Goal: Task Accomplishment & Management: Manage account settings

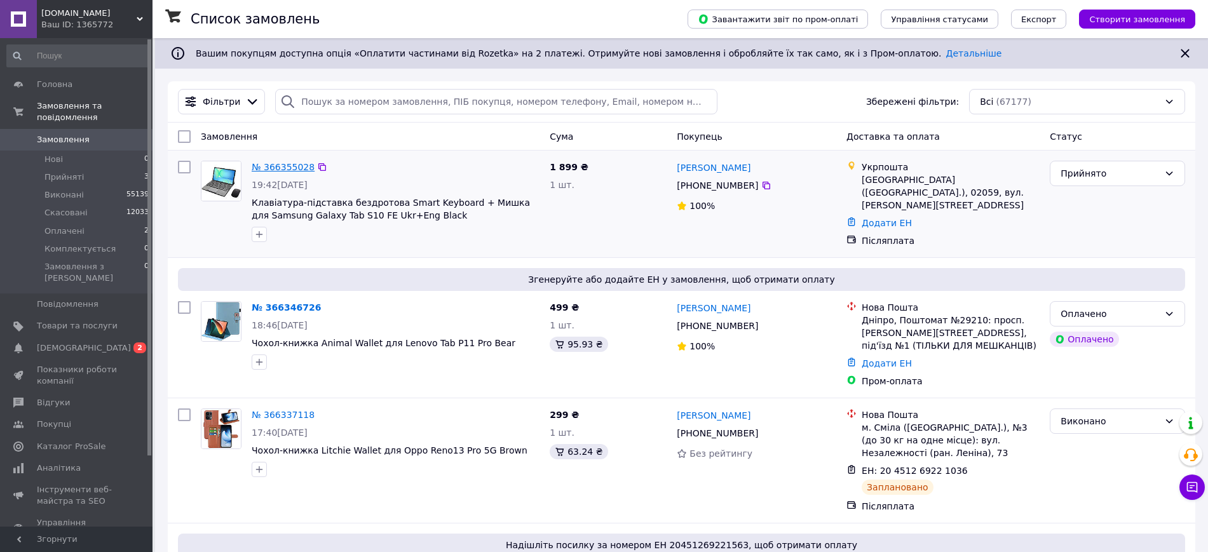
click at [276, 171] on link "№ 366355028" at bounding box center [283, 167] width 63 height 10
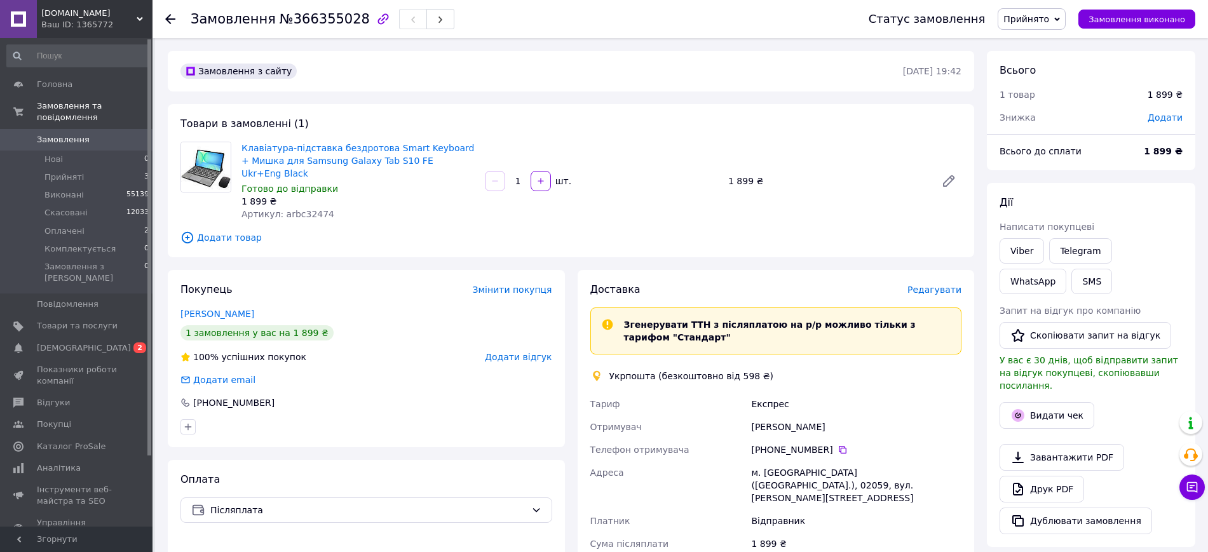
click at [921, 283] on div "Доставка Редагувати" at bounding box center [776, 290] width 372 height 15
click at [921, 285] on span "Редагувати" at bounding box center [934, 290] width 54 height 10
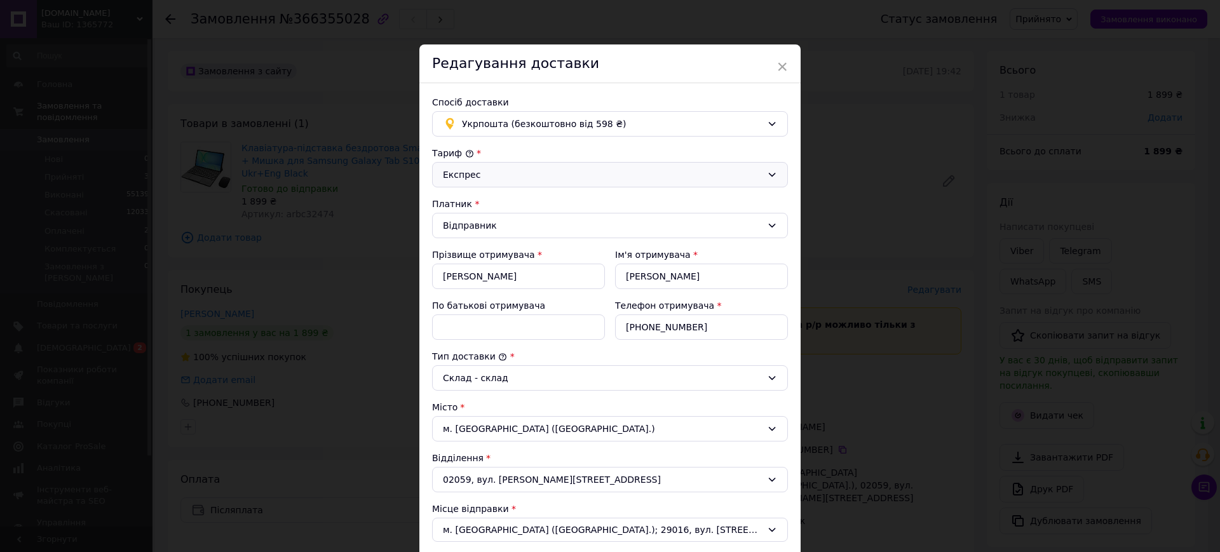
click at [466, 185] on div "Експрес" at bounding box center [610, 174] width 356 height 25
click at [468, 202] on li "Стандарт" at bounding box center [608, 202] width 355 height 23
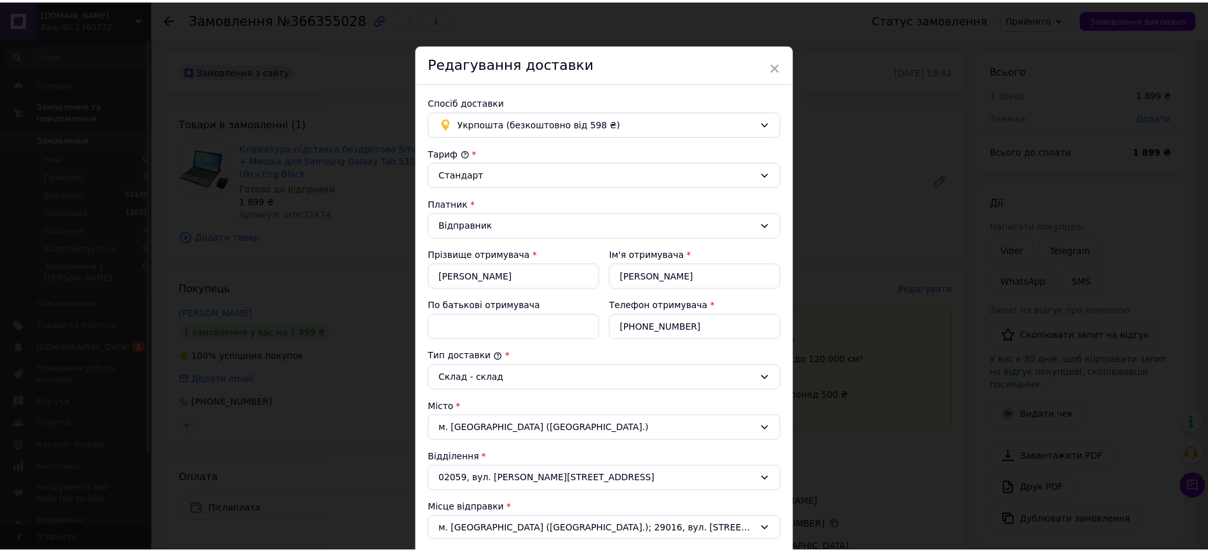
scroll to position [318, 0]
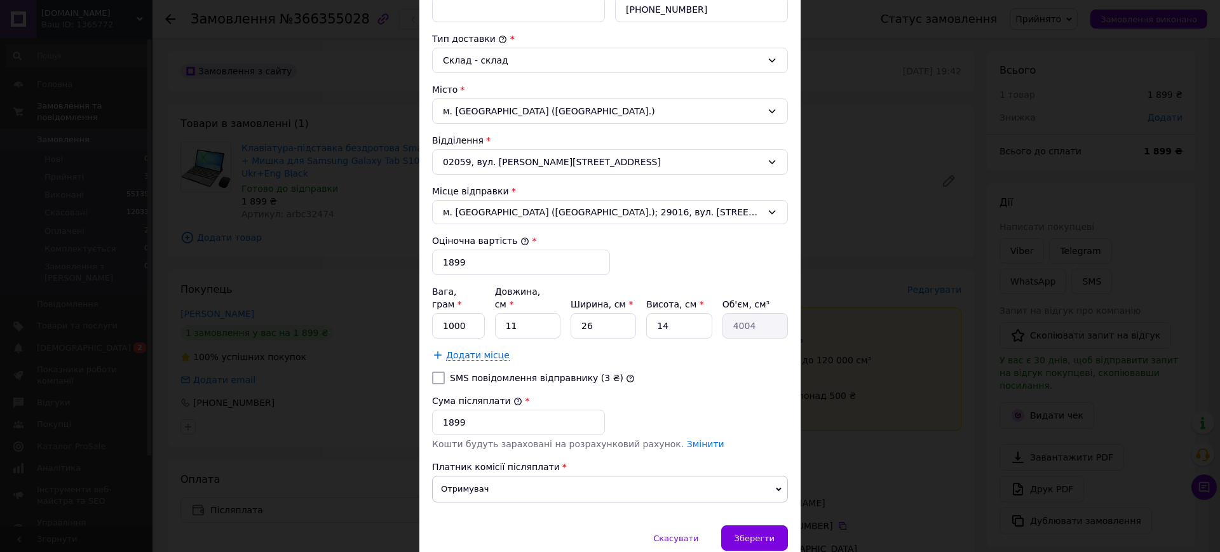
click at [460, 326] on div "Вага, грам * 1000 Довжина, см * 11 Ширина, см * 26 Висота, см * 14 Об'єм, см³ 4…" at bounding box center [610, 323] width 356 height 76
click at [460, 315] on input "1000" at bounding box center [458, 325] width 53 height 25
type input "800"
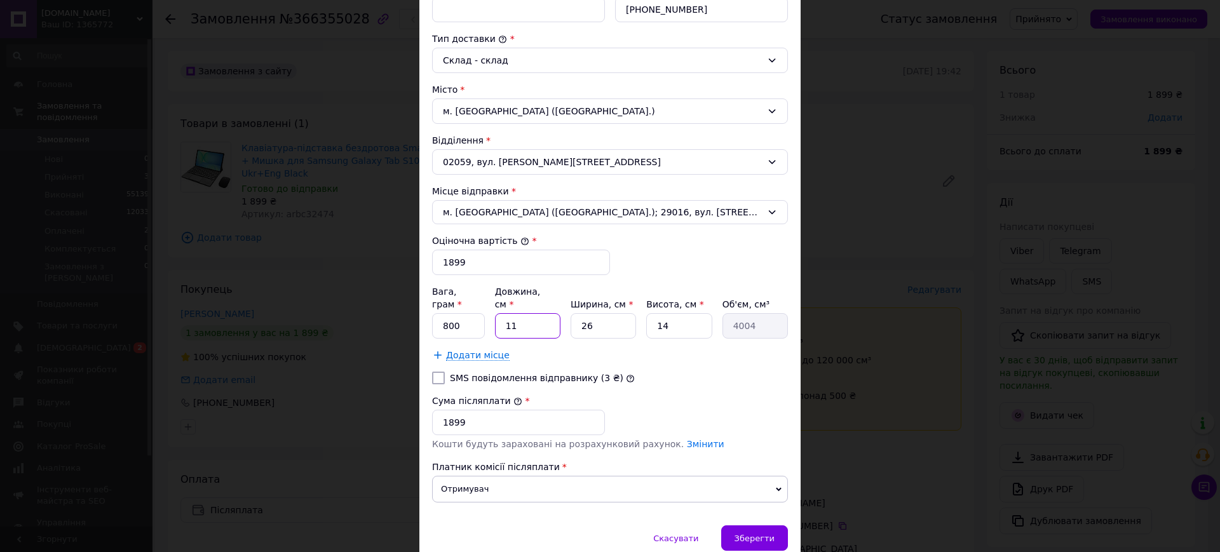
type input "1"
type input "364"
type input "15"
type input "5460"
type input "15"
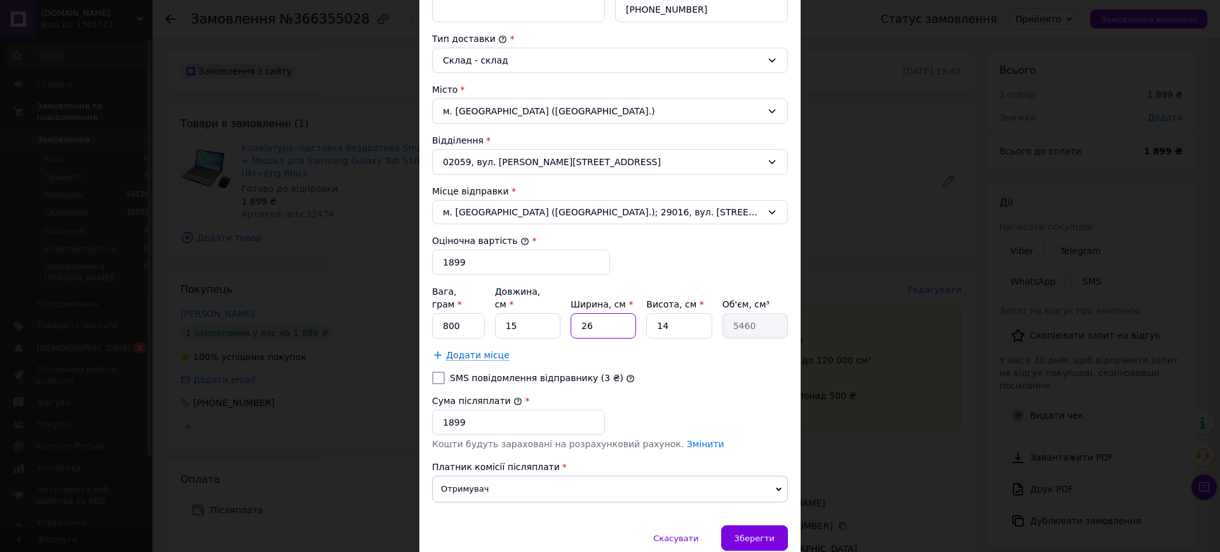
type input "1"
type input "210"
type input "12"
type input "2520"
type input "12"
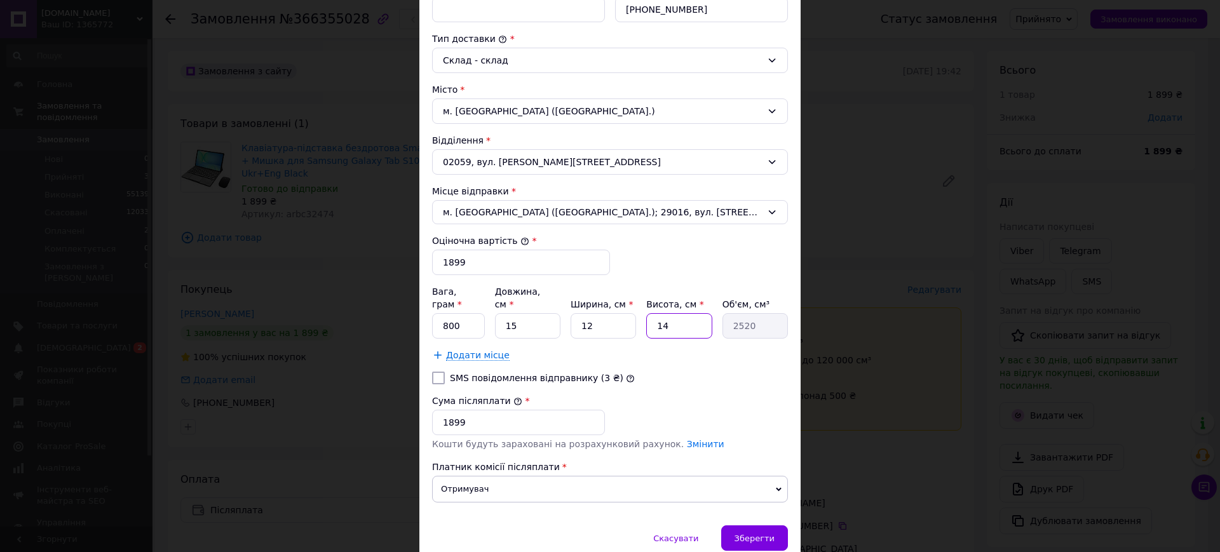
type input "5"
type input "900"
type input "5"
click at [740, 513] on div "× Редагування доставки Спосіб доставки Укрпошта (безкоштовно від 598 ₴) Тариф *…" at bounding box center [609, 145] width 381 height 837
click at [740, 525] on div "Зберегти" at bounding box center [754, 537] width 67 height 25
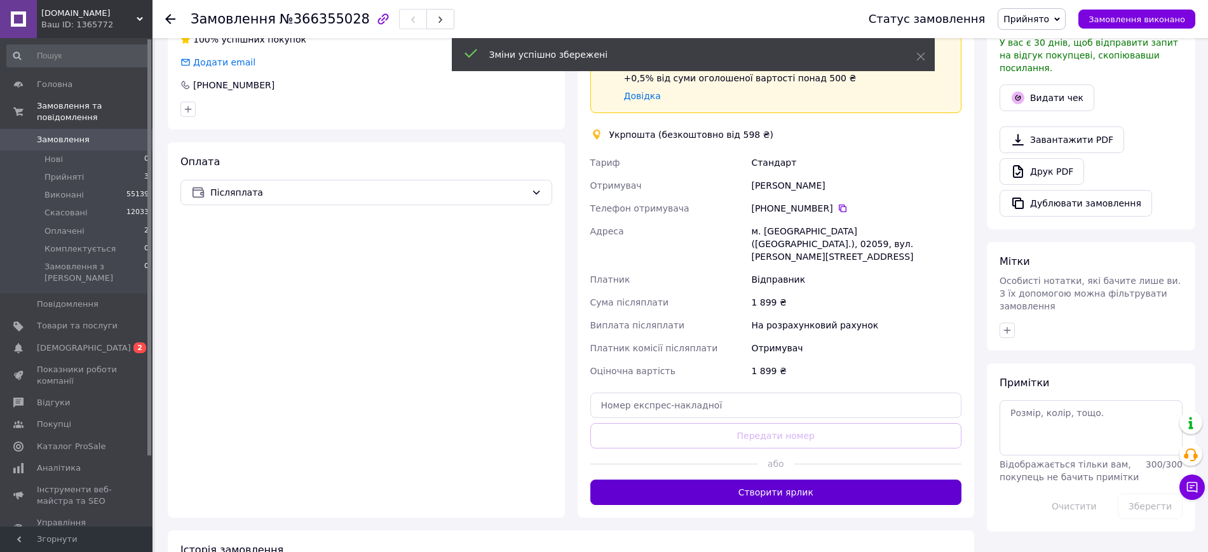
click at [743, 480] on button "Створити ярлик" at bounding box center [776, 492] width 372 height 25
click at [820, 220] on div "м. Київ (Київська обл.), 02059, вул. Драгоманова, 2Б" at bounding box center [856, 244] width 215 height 48
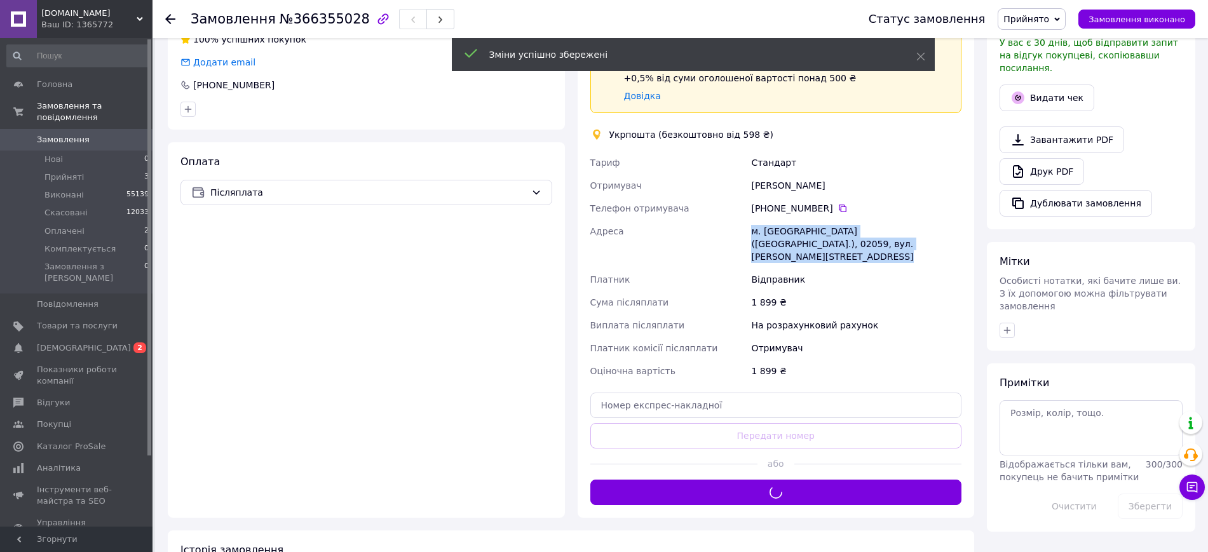
click at [820, 220] on div "м. Київ (Київська обл.), 02059, вул. Драгоманова, 2Б" at bounding box center [856, 244] width 215 height 48
copy div "м. Київ (Київська обл.), 02059, вул. Драгоманова, 2Б"
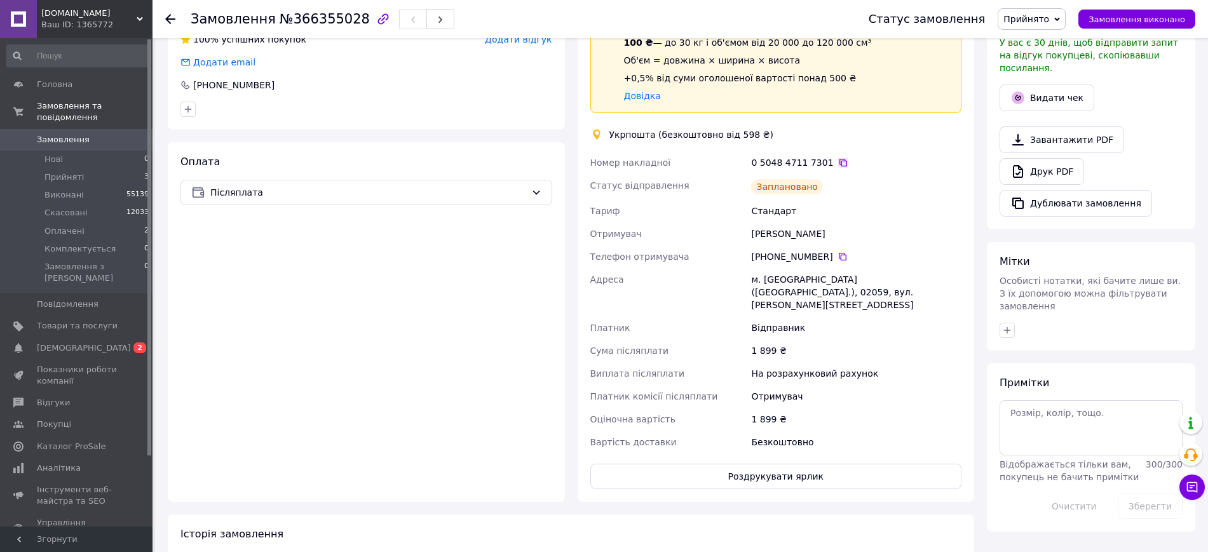
click at [839, 159] on icon at bounding box center [843, 163] width 8 height 8
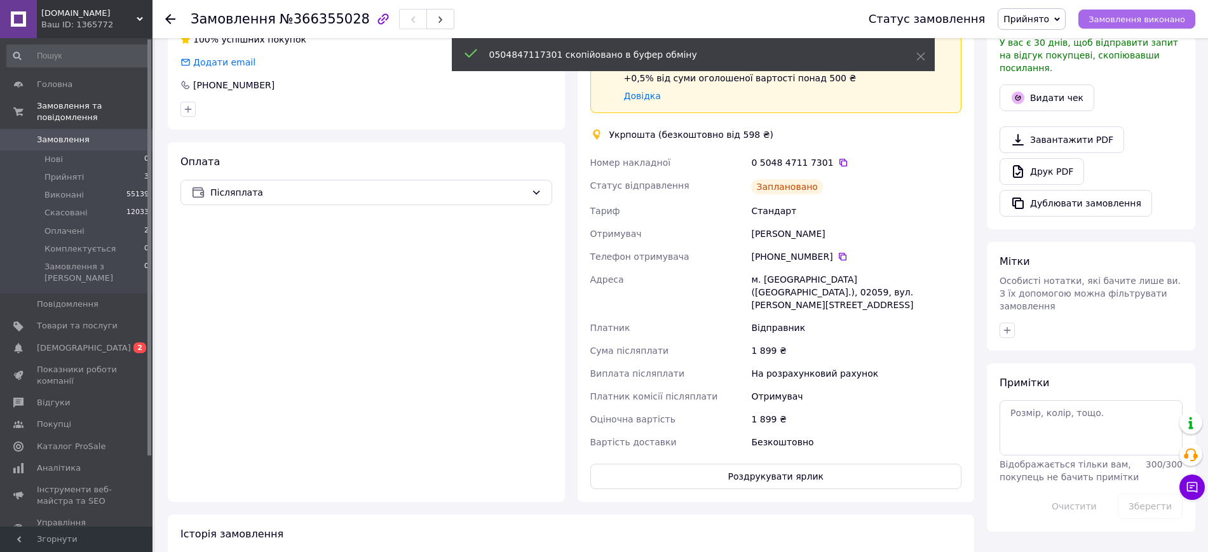
click at [1146, 19] on span "Замовлення виконано" at bounding box center [1136, 20] width 97 height 10
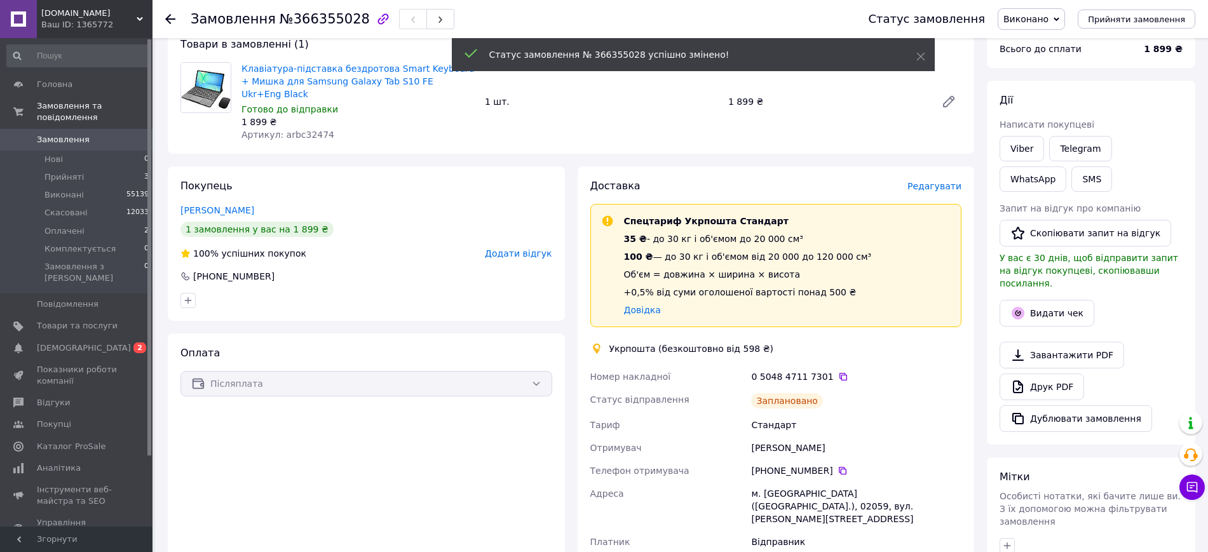
scroll to position [0, 0]
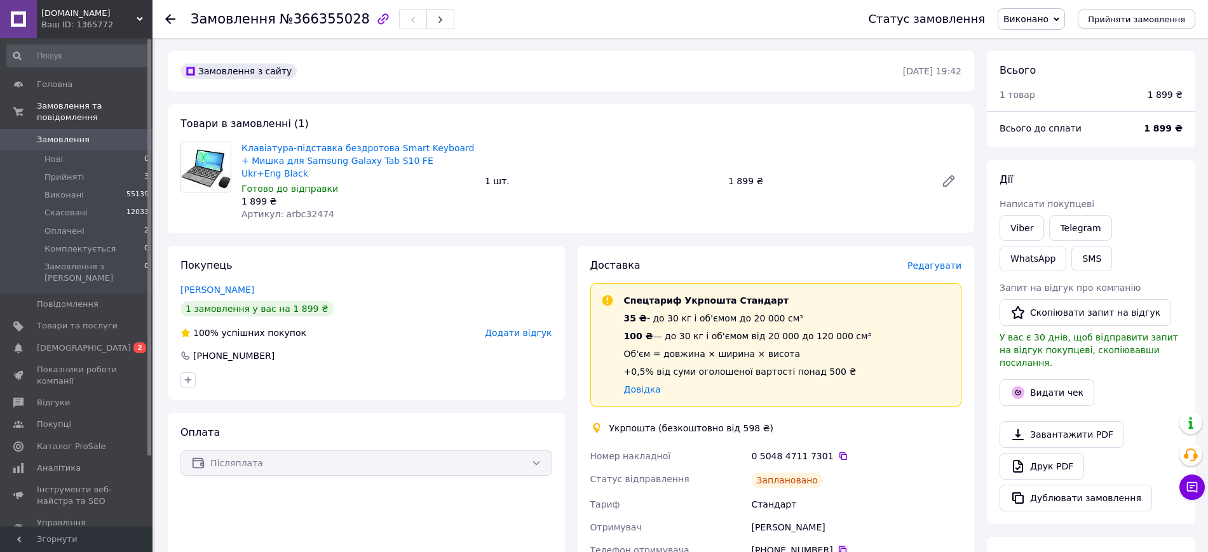
click at [837, 545] on icon at bounding box center [842, 550] width 10 height 10
click at [773, 516] on div "Олексій Андреєв" at bounding box center [856, 527] width 215 height 23
copy div "Олексій Андреєв"
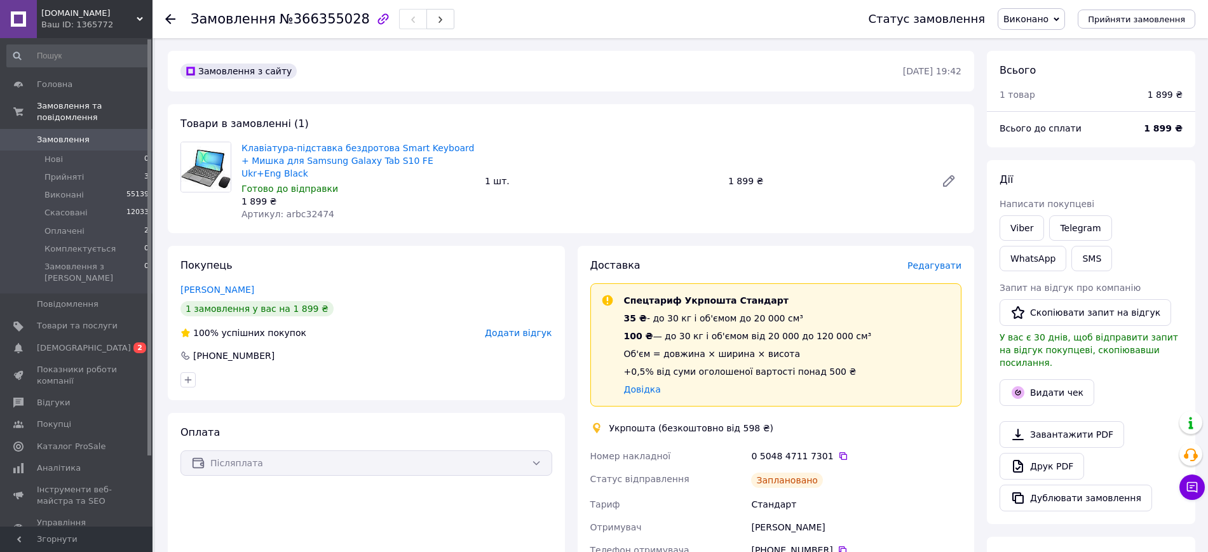
click at [336, 11] on span "№366355028" at bounding box center [325, 18] width 90 height 15
copy h1 "Замовлення №366355028"
drag, startPoint x: 477, startPoint y: 158, endPoint x: 238, endPoint y: 151, distance: 239.7
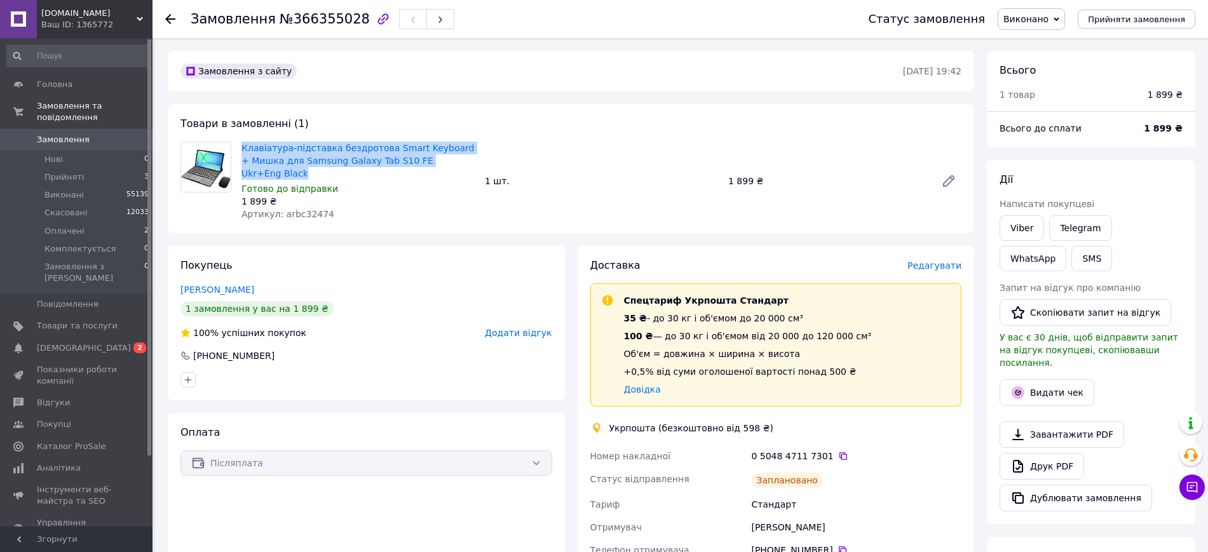
click at [238, 151] on div "Клавіатура-підставка бездротова Smart Keyboard + Мишка для Samsung Galaxy Tab S…" at bounding box center [357, 181] width 243 height 84
copy link "Клавіатура-підставка бездротова Smart Keyboard + Мишка для Samsung Galaxy Tab S…"
click at [838, 451] on icon at bounding box center [843, 456] width 10 height 10
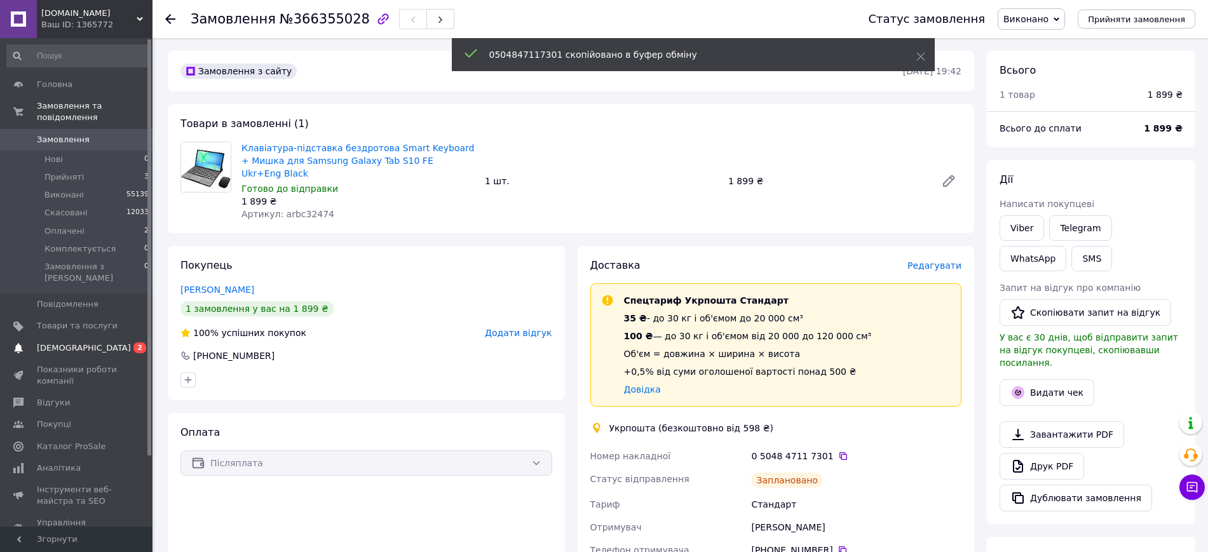
click at [93, 342] on span "[DEMOGRAPHIC_DATA]" at bounding box center [77, 347] width 81 height 11
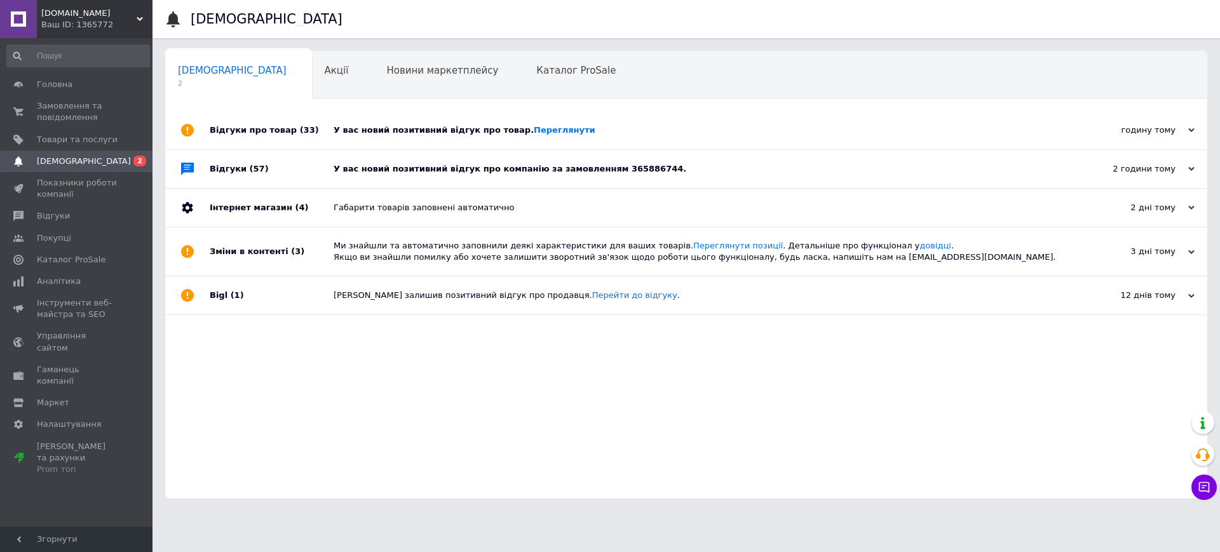
click at [330, 161] on div "Відгуки (57)" at bounding box center [272, 169] width 124 height 38
click at [324, 134] on div "Відгуки про товар (33)" at bounding box center [272, 130] width 124 height 38
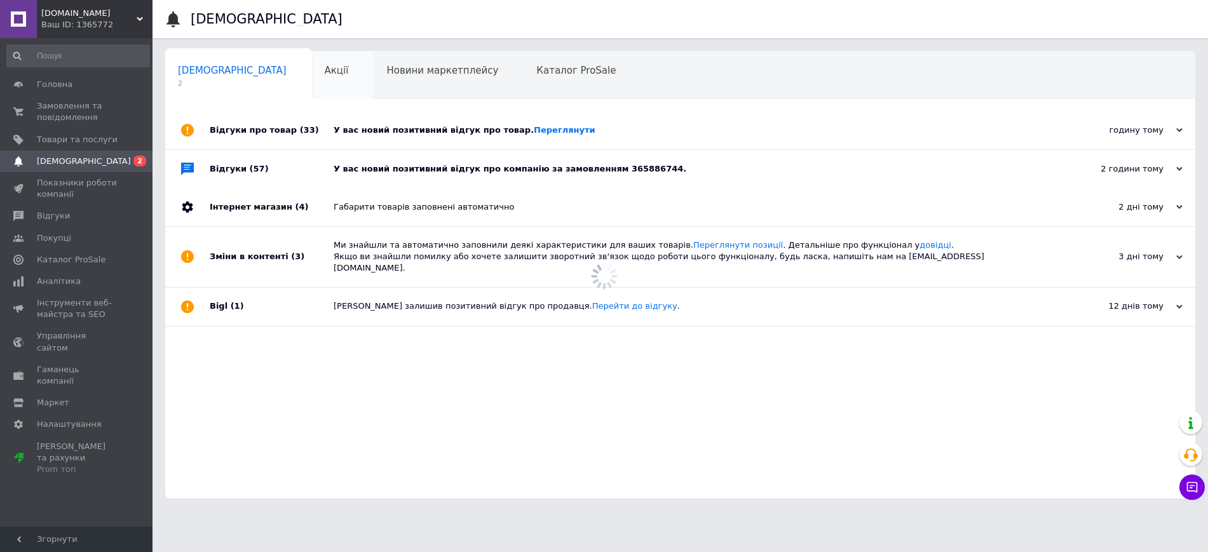
click at [312, 92] on div "Акції 0" at bounding box center [343, 75] width 62 height 48
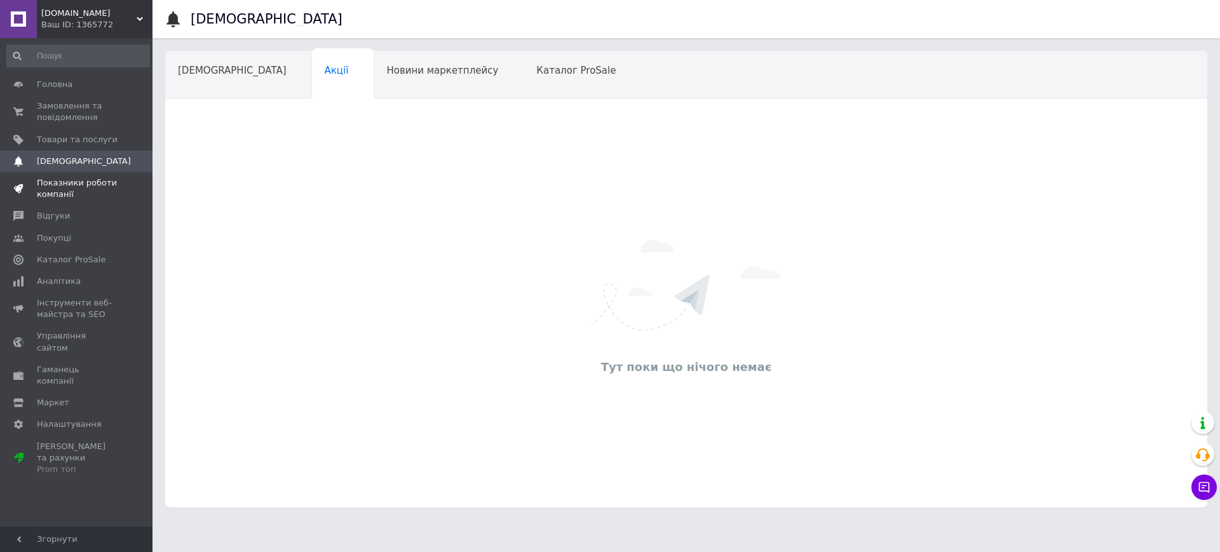
click at [126, 196] on span at bounding box center [135, 188] width 35 height 23
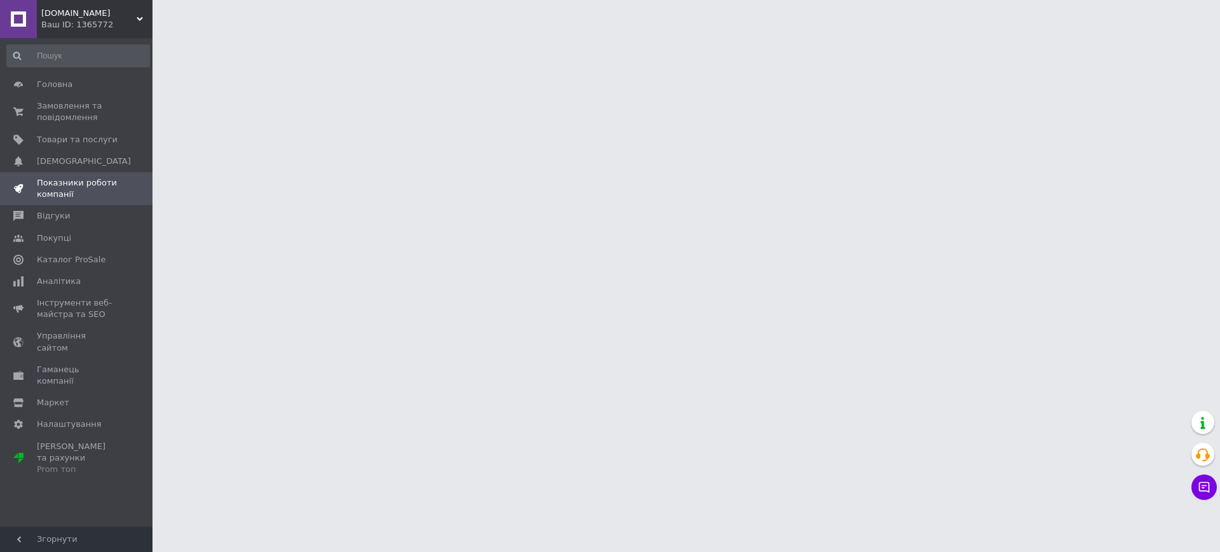
click at [90, 21] on div "Ваш ID: 1365772" at bounding box center [96, 24] width 111 height 11
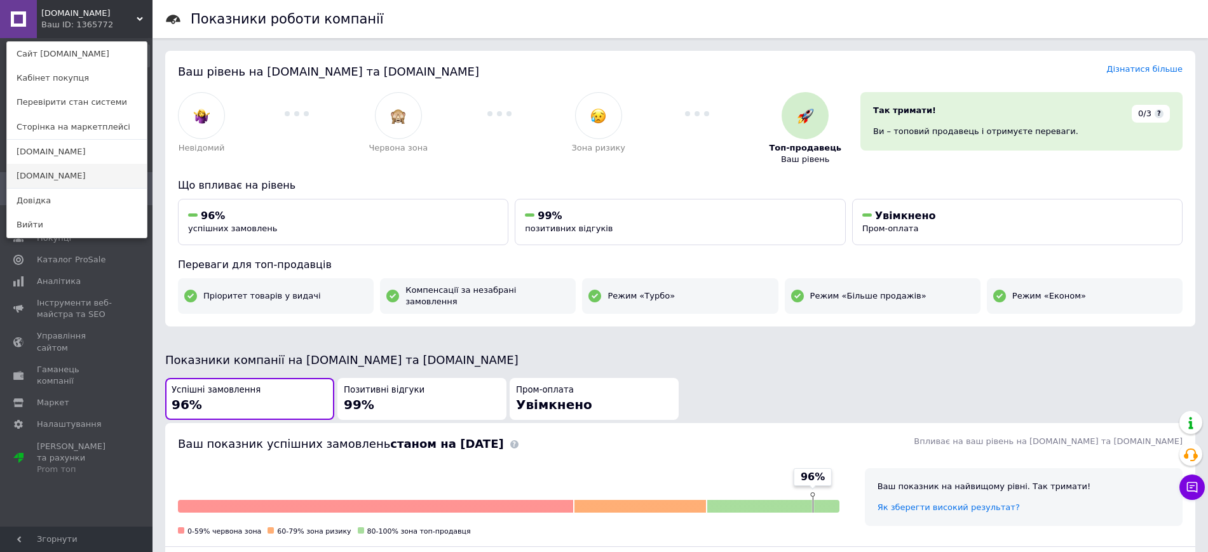
click at [98, 173] on link "[DOMAIN_NAME]" at bounding box center [77, 176] width 140 height 24
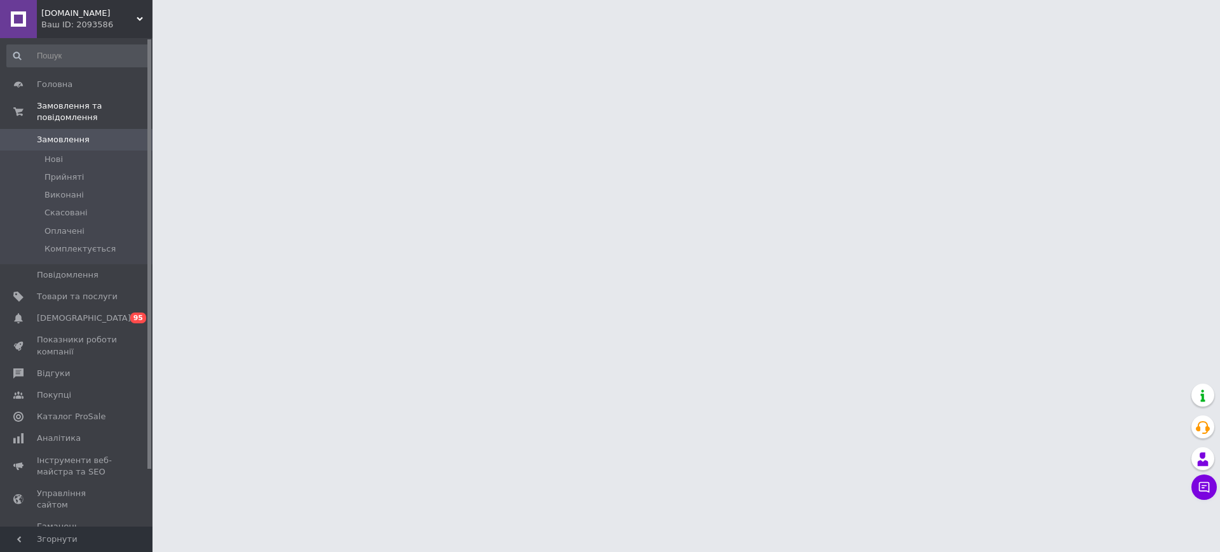
click at [108, 32] on div "[DOMAIN_NAME] Ваш ID: 2093586" at bounding box center [95, 19] width 116 height 38
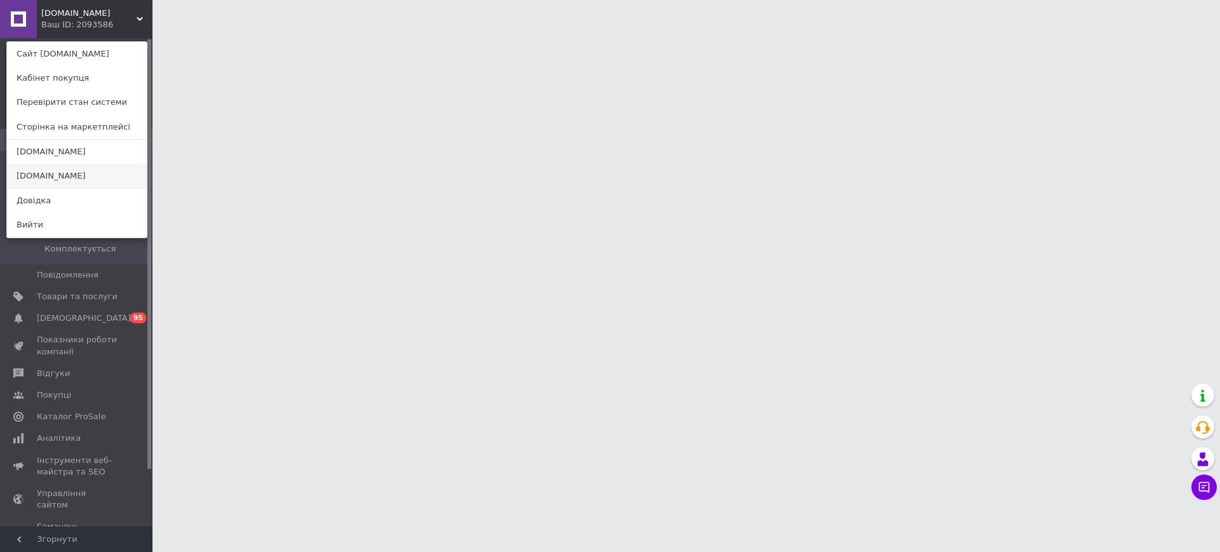
click at [101, 174] on link "[DOMAIN_NAME]" at bounding box center [77, 176] width 140 height 24
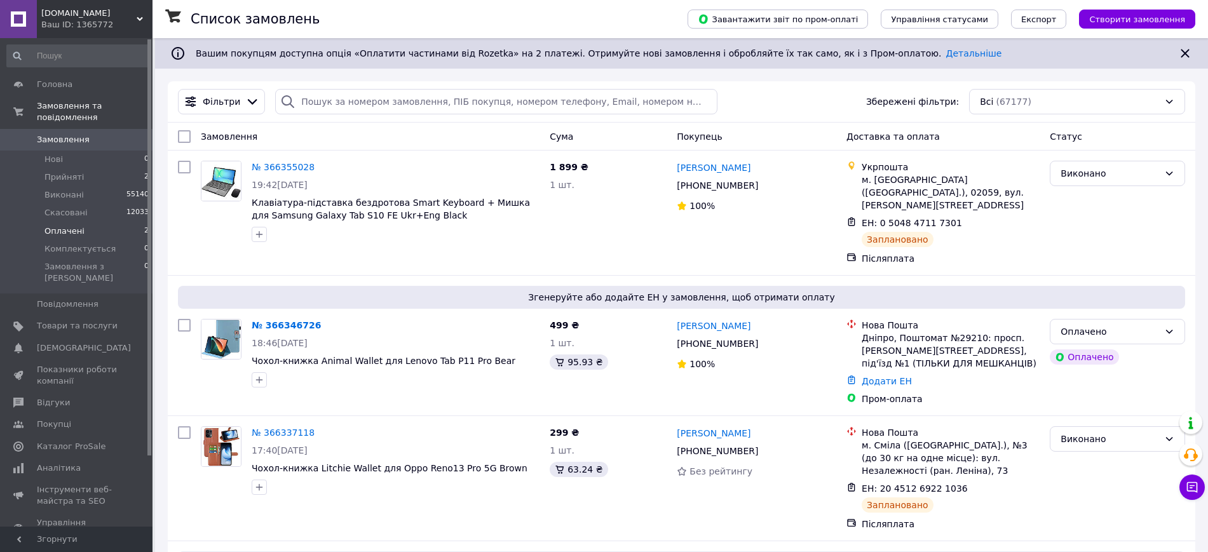
click at [100, 222] on li "Оплачені 2" at bounding box center [78, 231] width 156 height 18
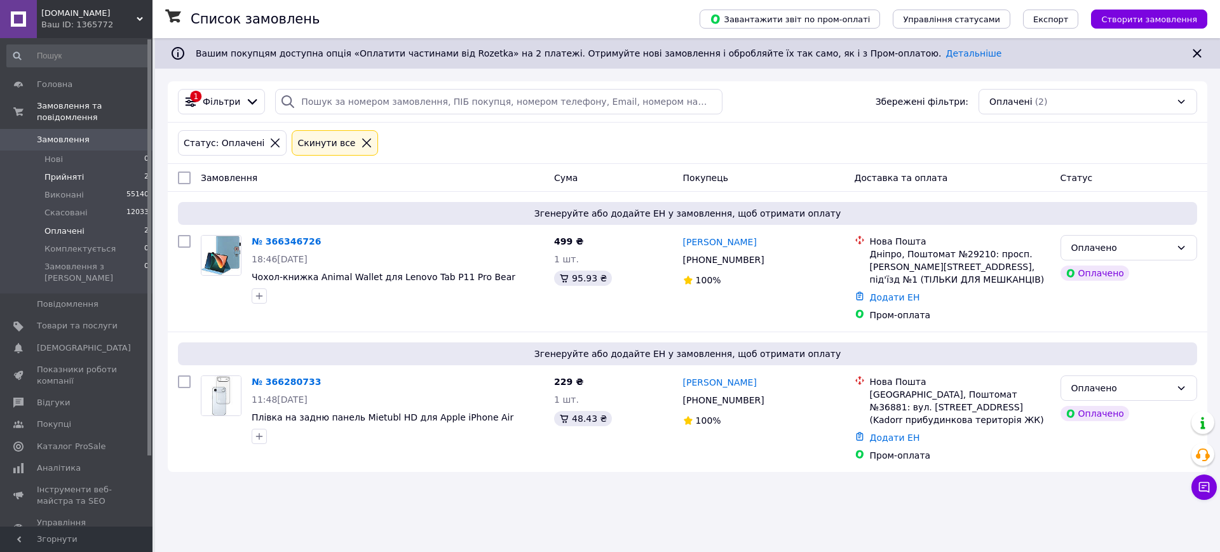
click at [94, 168] on li "Прийняті 2" at bounding box center [78, 177] width 156 height 18
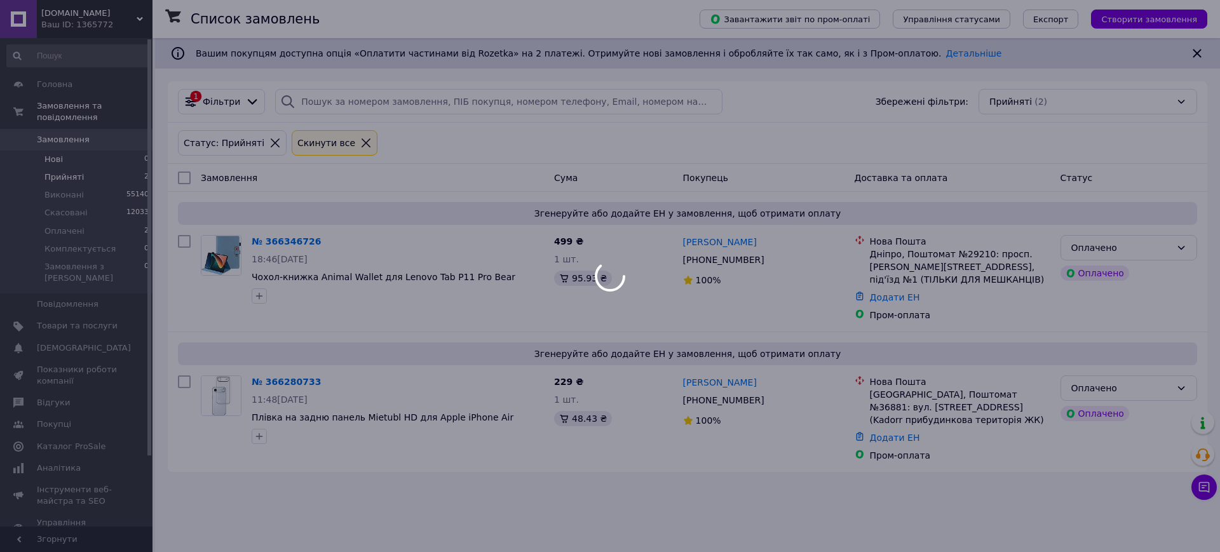
click at [93, 151] on li "Нові 0" at bounding box center [78, 160] width 156 height 18
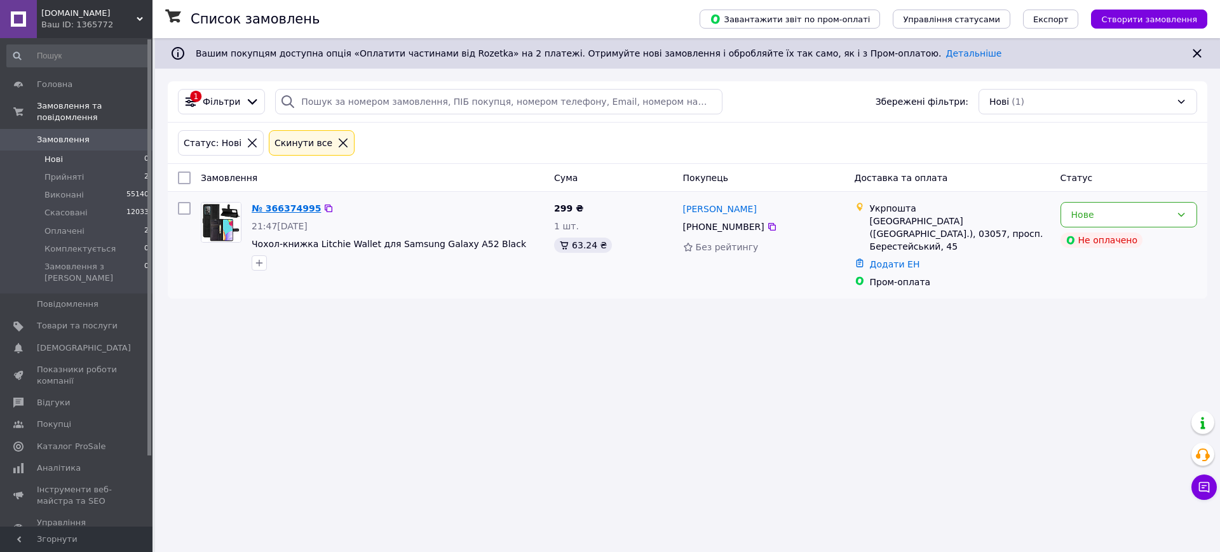
click at [285, 208] on link "№ 366374995" at bounding box center [286, 208] width 69 height 10
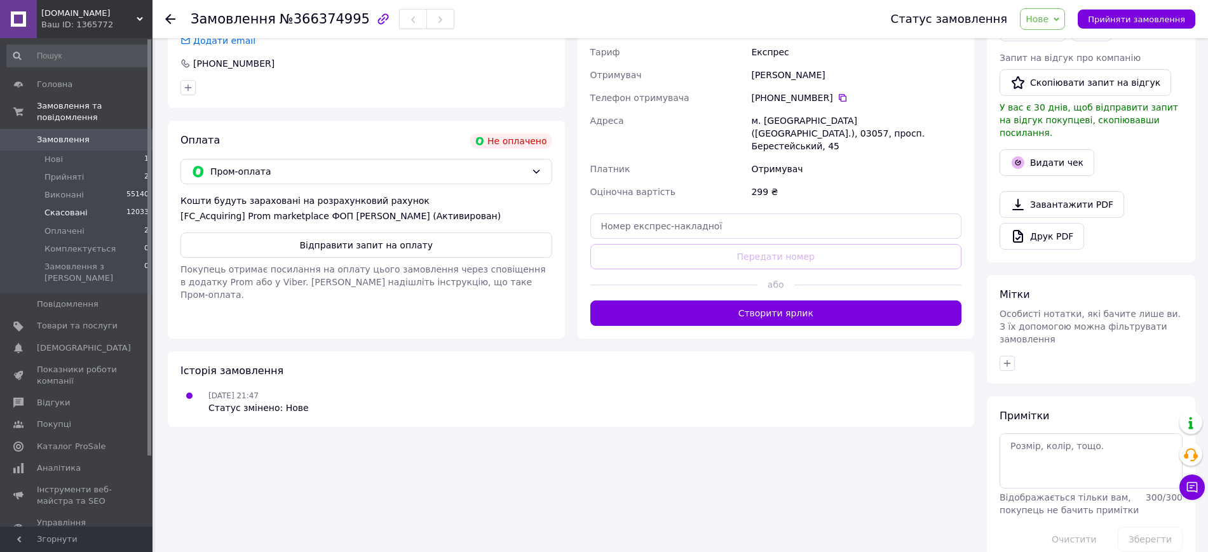
scroll to position [34, 0]
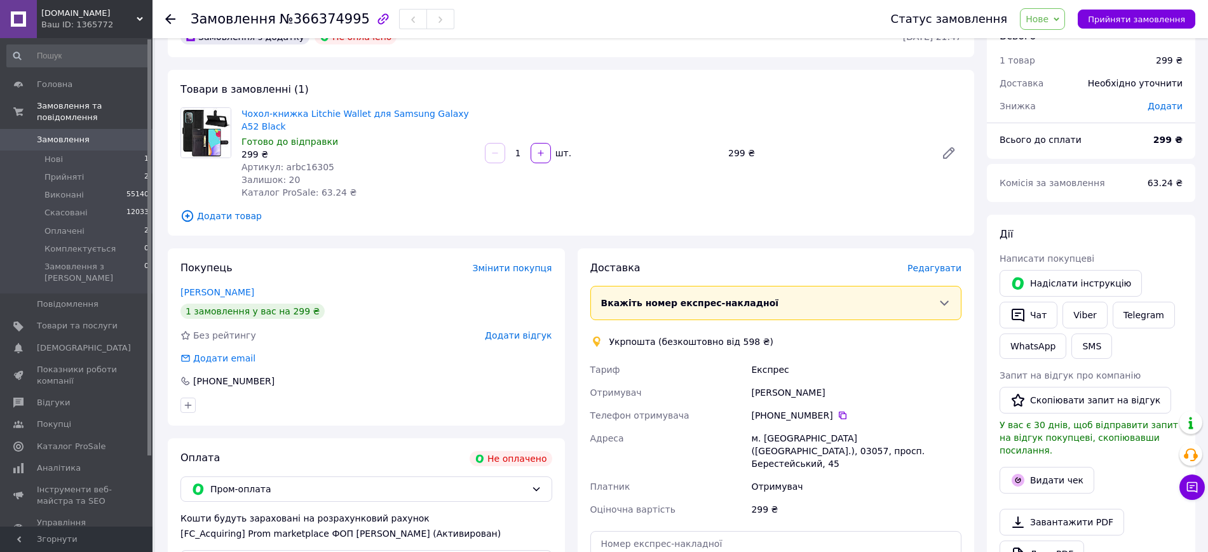
click at [118, 134] on span "0" at bounding box center [135, 139] width 35 height 11
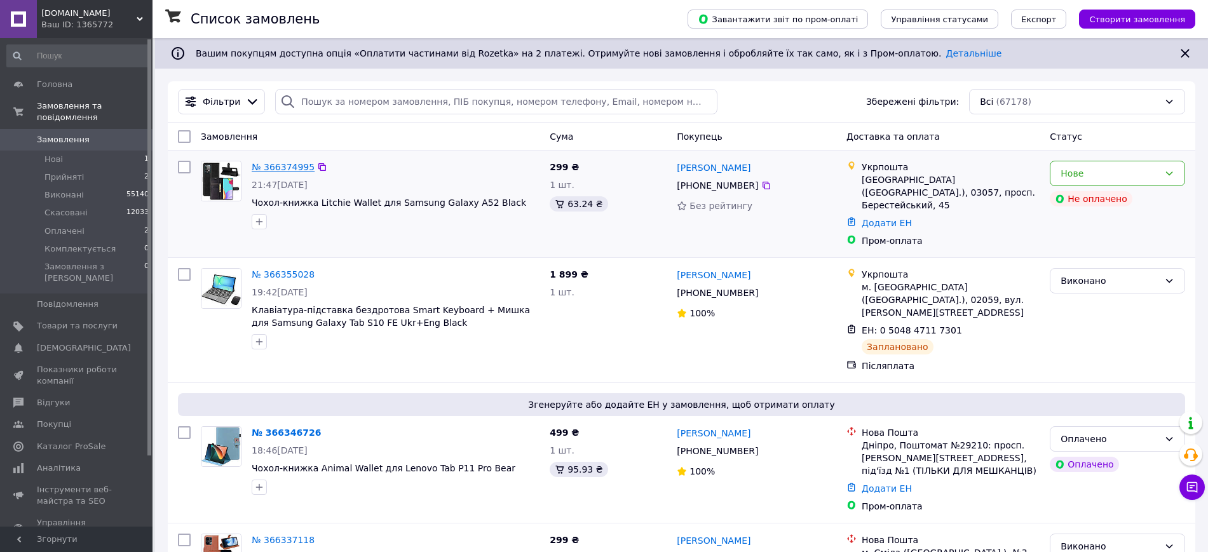
click at [283, 164] on link "№ 366374995" at bounding box center [283, 167] width 63 height 10
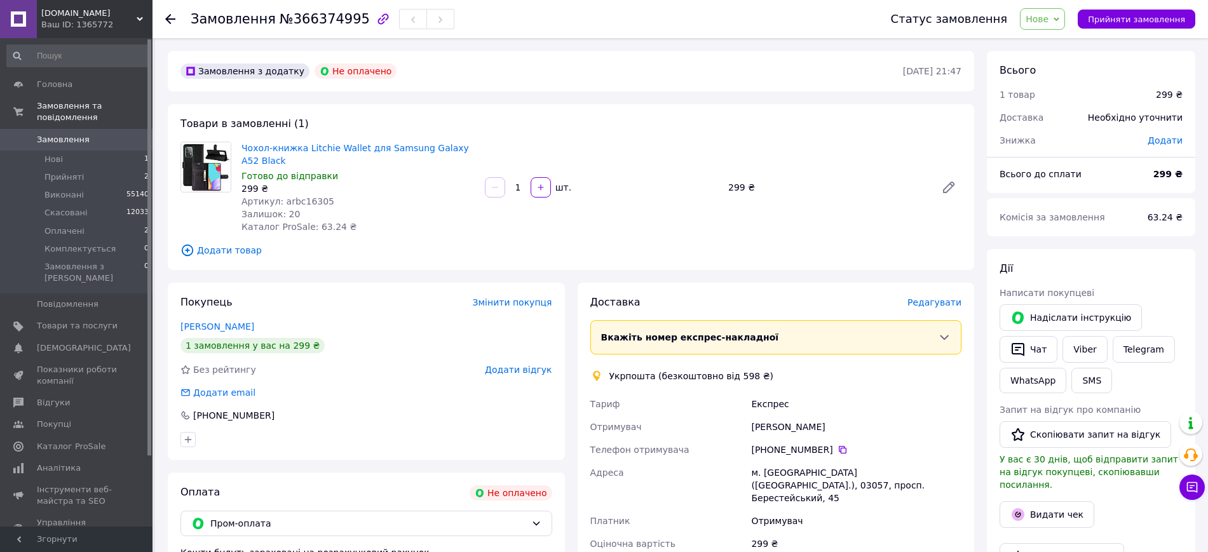
scroll to position [159, 0]
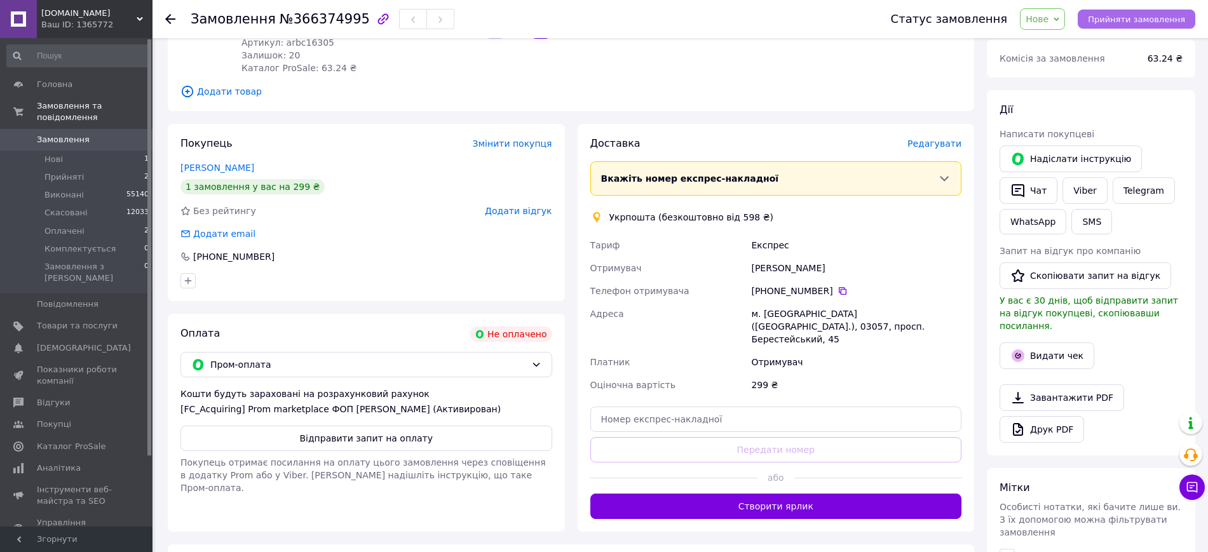
click at [1137, 11] on button "Прийняти замовлення" at bounding box center [1137, 19] width 118 height 19
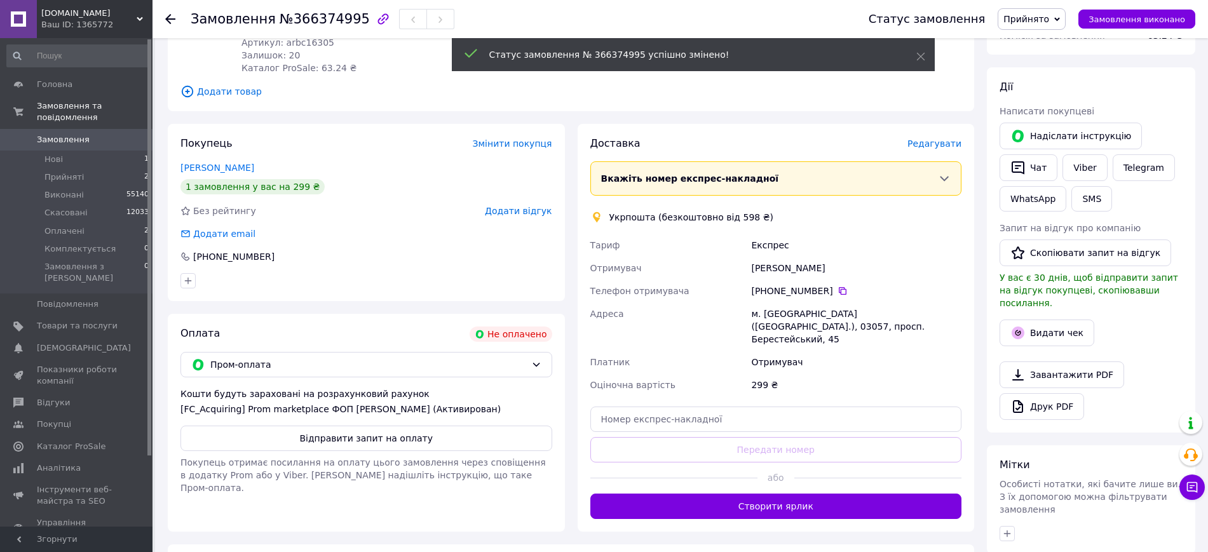
click at [447, 438] on button "Відправити запит на оплату" at bounding box center [366, 438] width 372 height 25
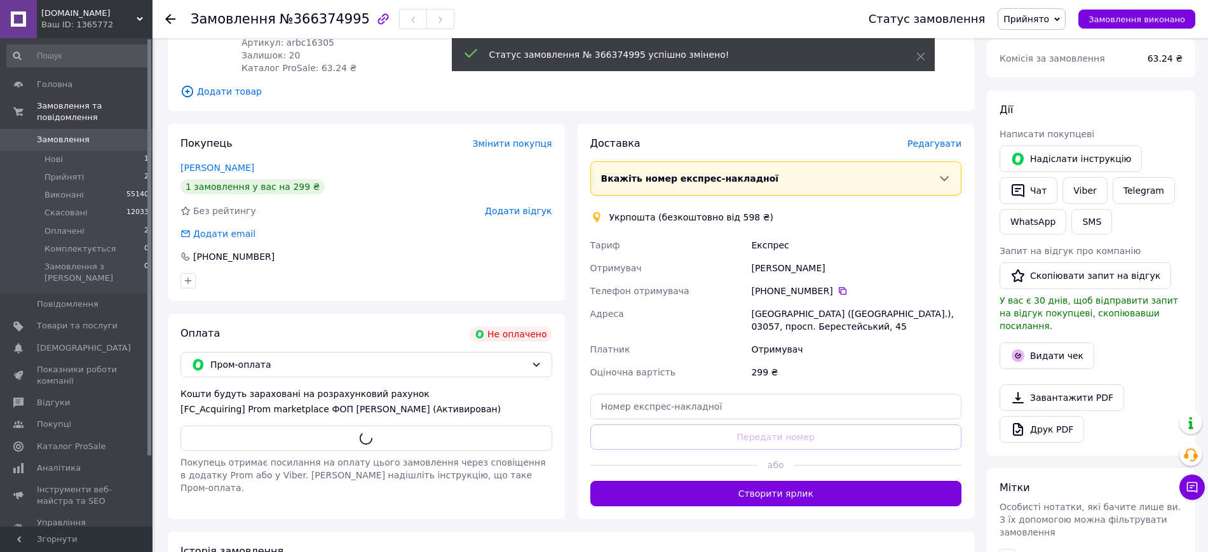
scroll to position [0, 0]
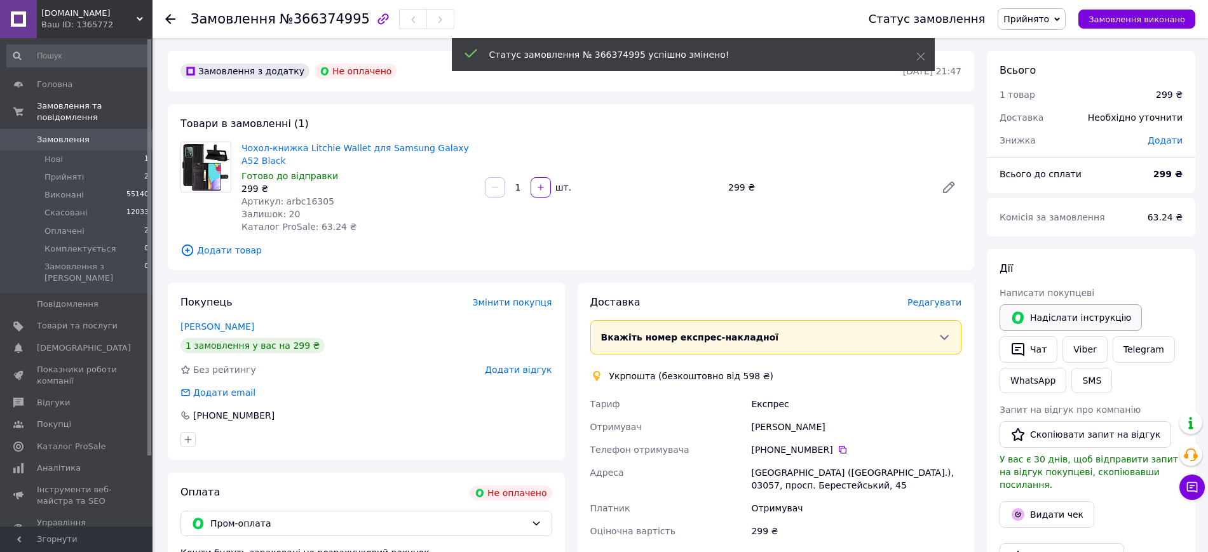
click at [1044, 323] on button "Надіслати інструкцію" at bounding box center [1071, 317] width 142 height 27
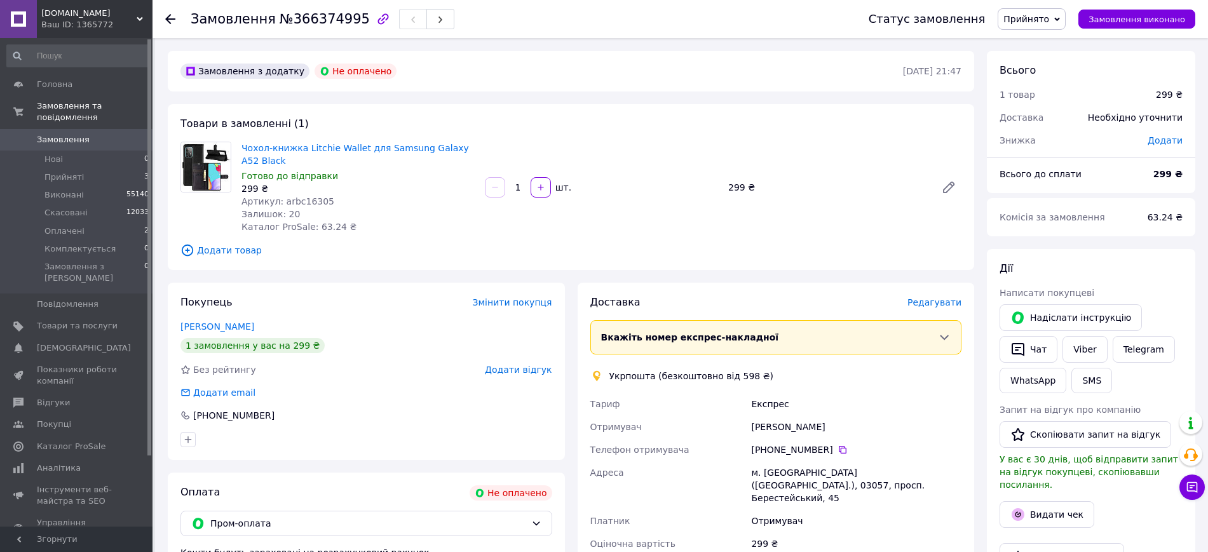
scroll to position [238, 0]
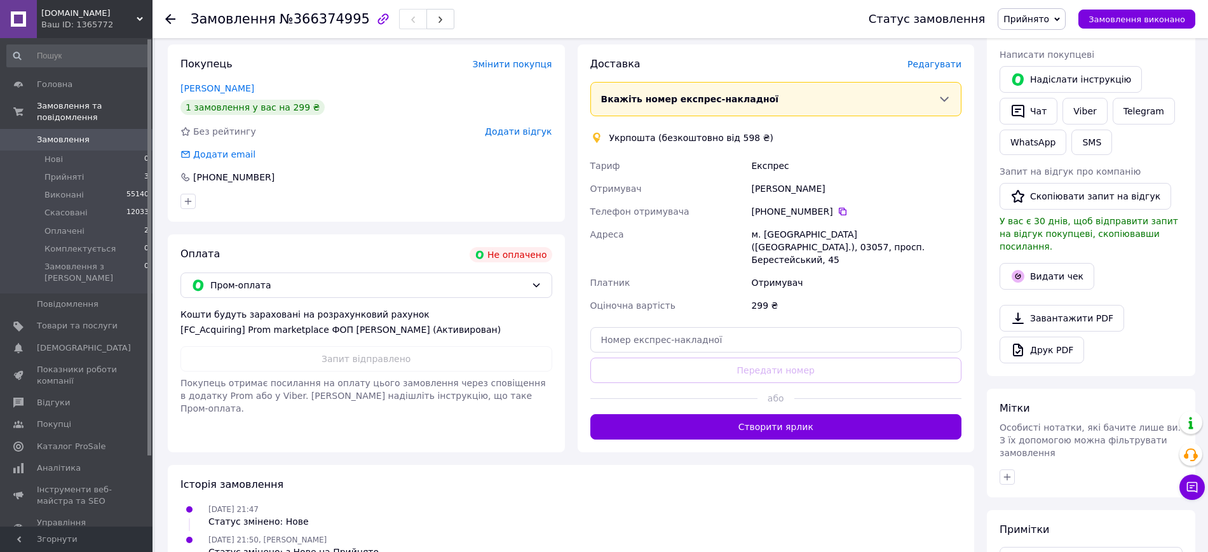
drag, startPoint x: 1037, startPoint y: 79, endPoint x: 1017, endPoint y: 76, distance: 20.1
click at [1037, 79] on button "Надіслати інструкцію" at bounding box center [1071, 79] width 142 height 27
click at [115, 18] on span "[DOMAIN_NAME]" at bounding box center [88, 13] width 95 height 11
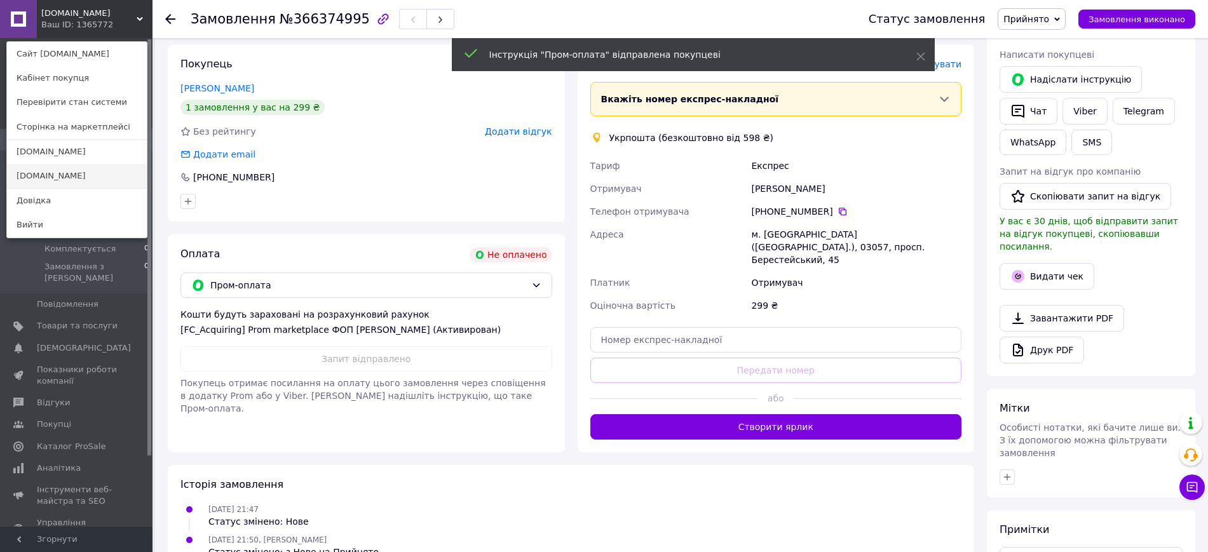
click at [115, 178] on link "[DOMAIN_NAME]" at bounding box center [77, 176] width 140 height 24
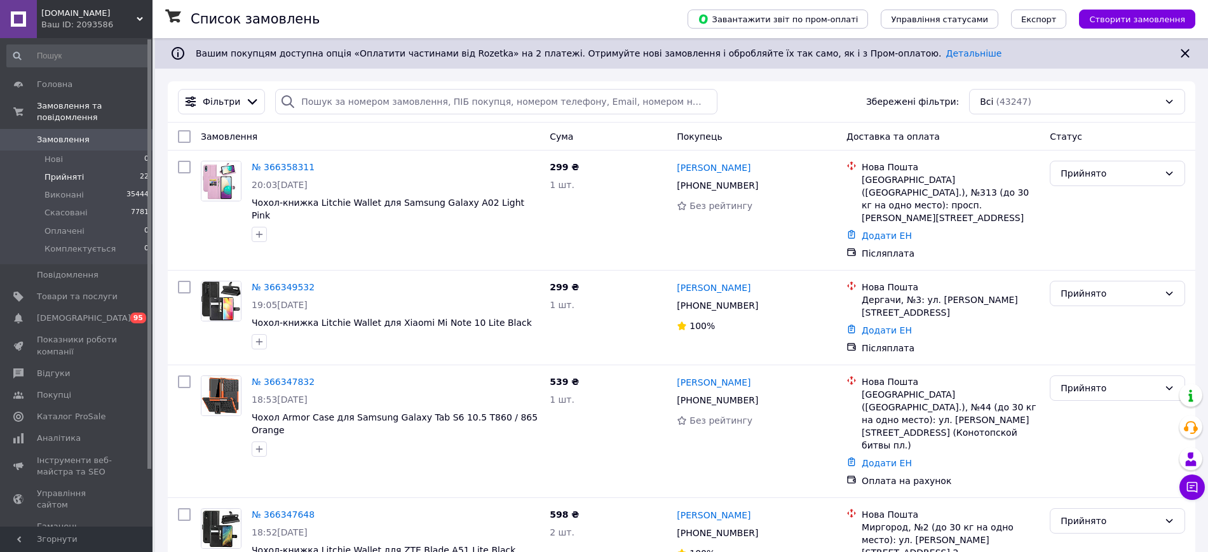
click at [131, 168] on li "Прийняті 22" at bounding box center [78, 177] width 156 height 18
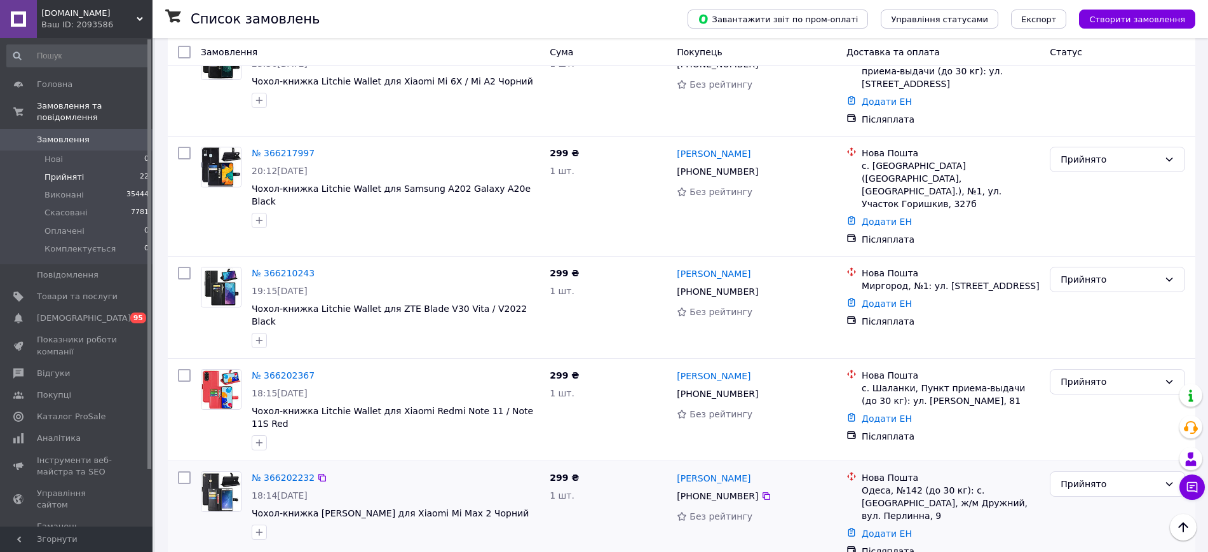
scroll to position [1669, 0]
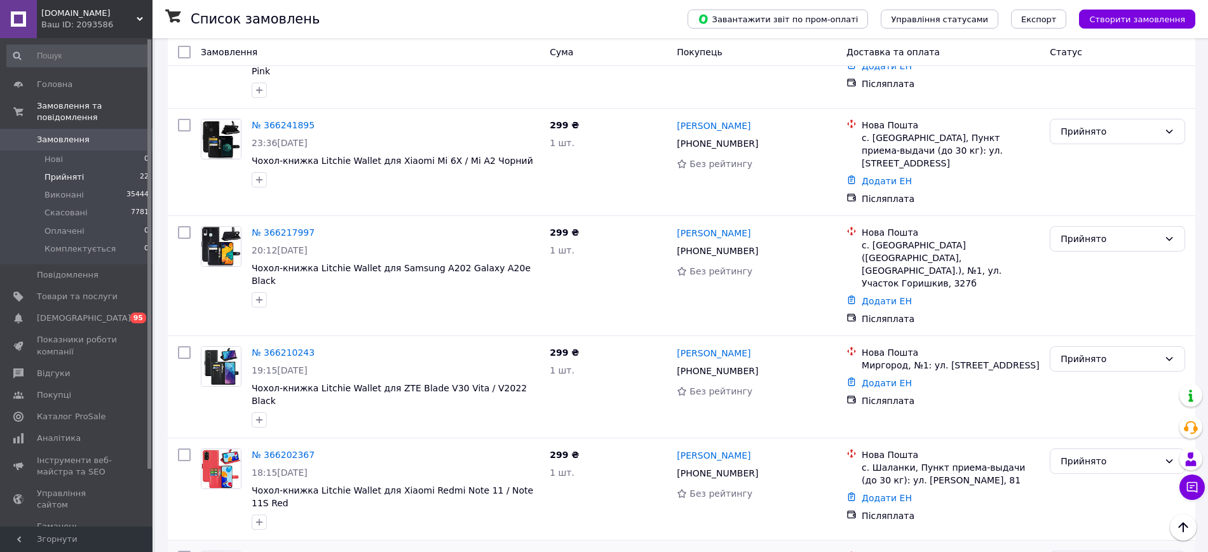
click at [280, 552] on link "№ 366202232" at bounding box center [283, 557] width 63 height 10
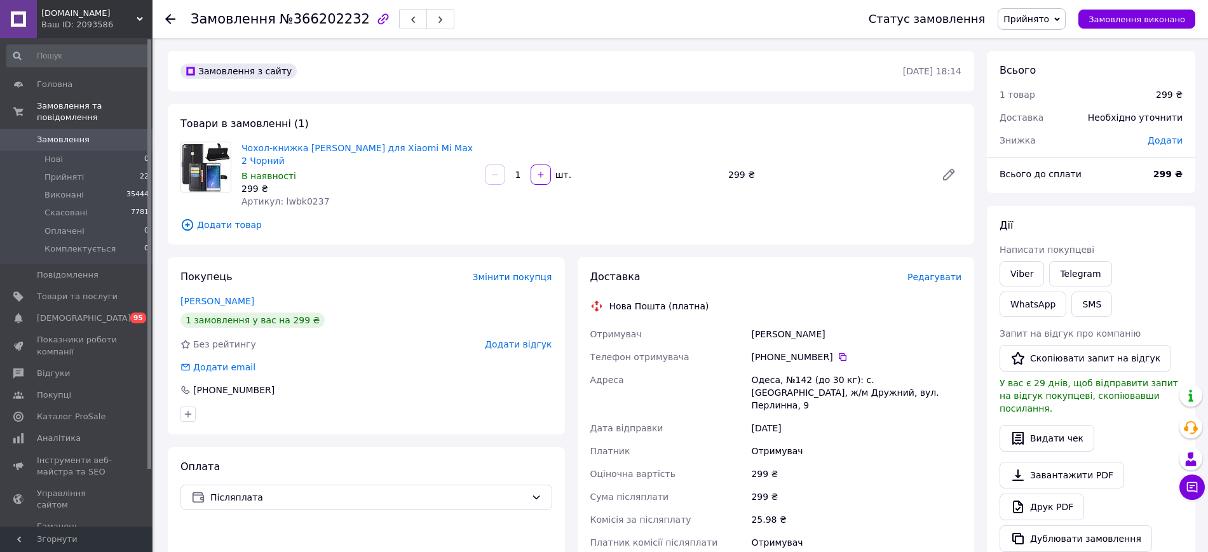
click at [828, 351] on div "[PHONE_NUMBER]" at bounding box center [856, 357] width 210 height 13
click at [839, 353] on icon at bounding box center [843, 357] width 8 height 8
click at [785, 377] on div "Одеса, №142 (до 30 кг): с. [GEOGRAPHIC_DATA], ж/м Дружний, вул. Перлинна, 9" at bounding box center [856, 393] width 215 height 48
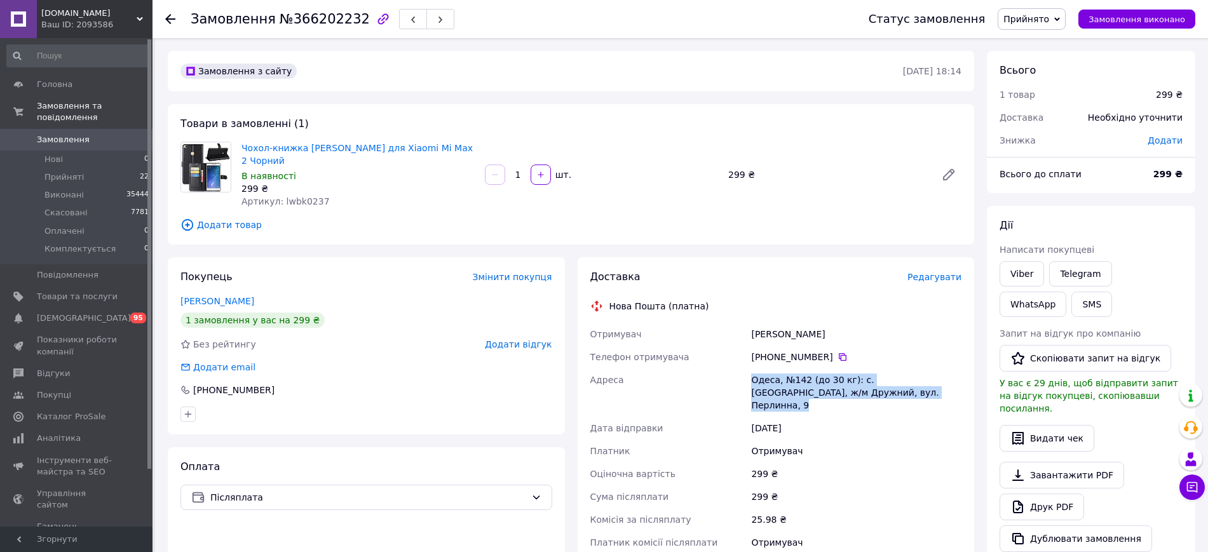
copy div "Одеса, №142 (до 30 кг): с. [GEOGRAPHIC_DATA], ж/м Дружний, вул. Перлинна, 9"
click at [944, 273] on div "Доставка Редагувати Нова Пошта (платна) Отримувач [PERSON_NAME] Телефон отримув…" at bounding box center [776, 473] width 372 height 407
click at [942, 272] on span "Редагувати" at bounding box center [934, 277] width 54 height 10
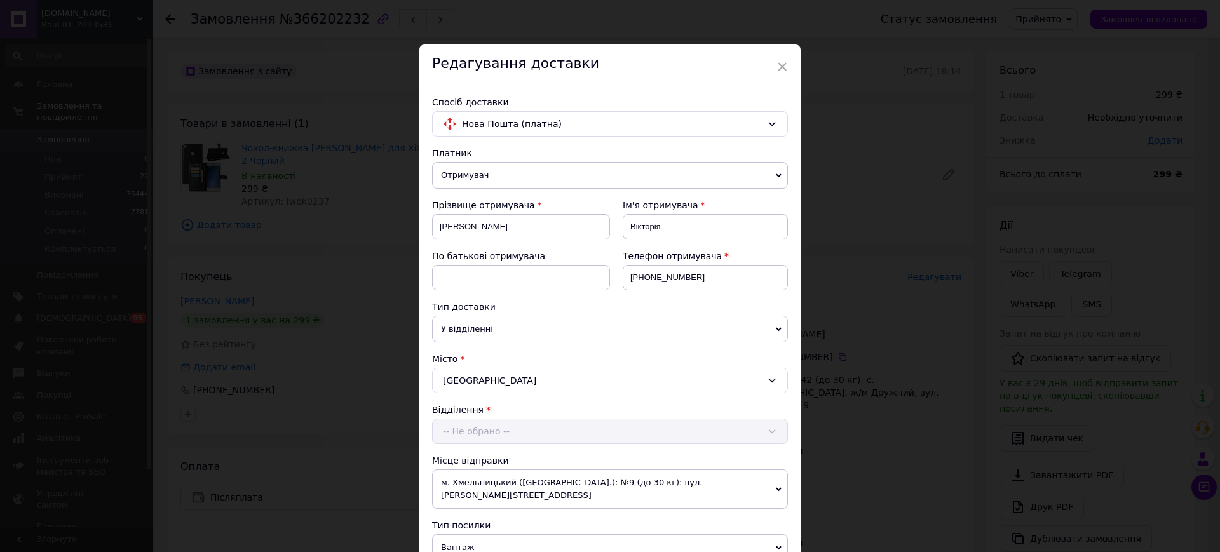
scroll to position [318, 0]
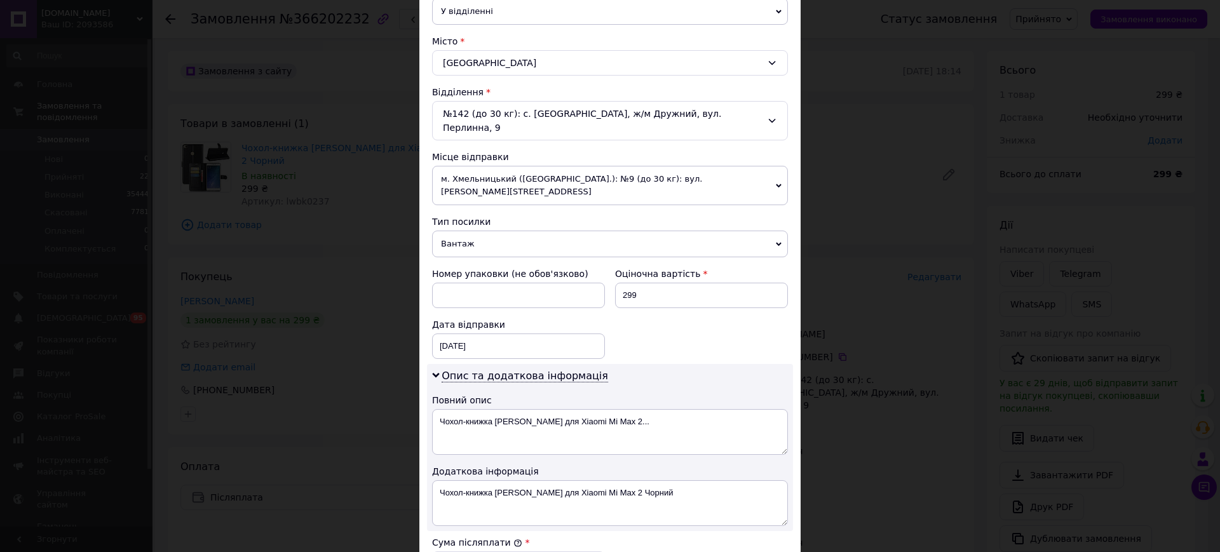
click at [478, 231] on span "Вантаж" at bounding box center [610, 244] width 356 height 27
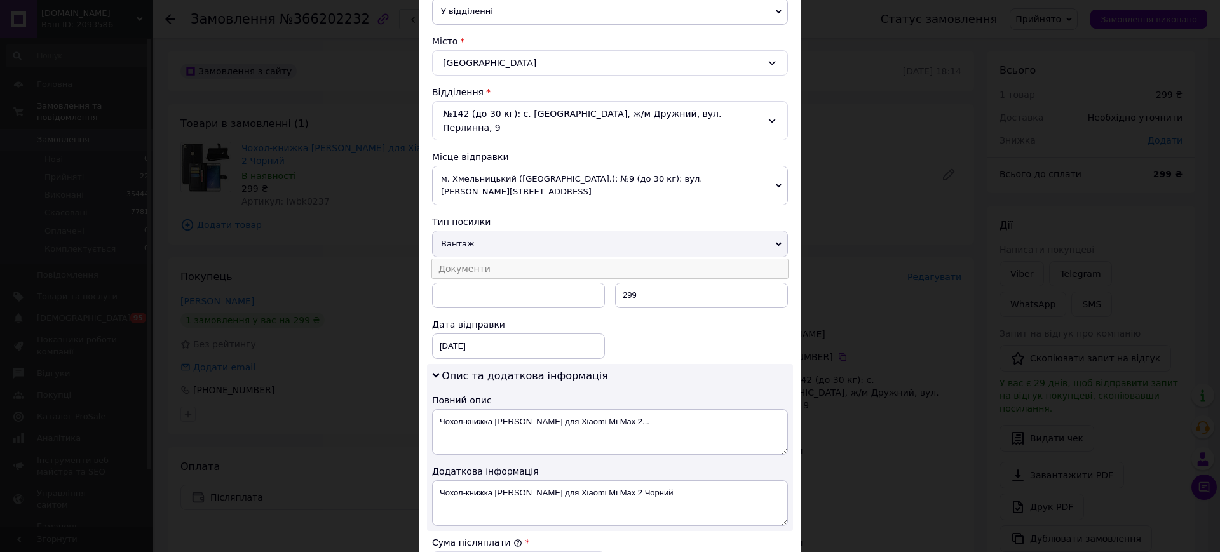
click at [474, 259] on li "Документи" at bounding box center [610, 268] width 356 height 19
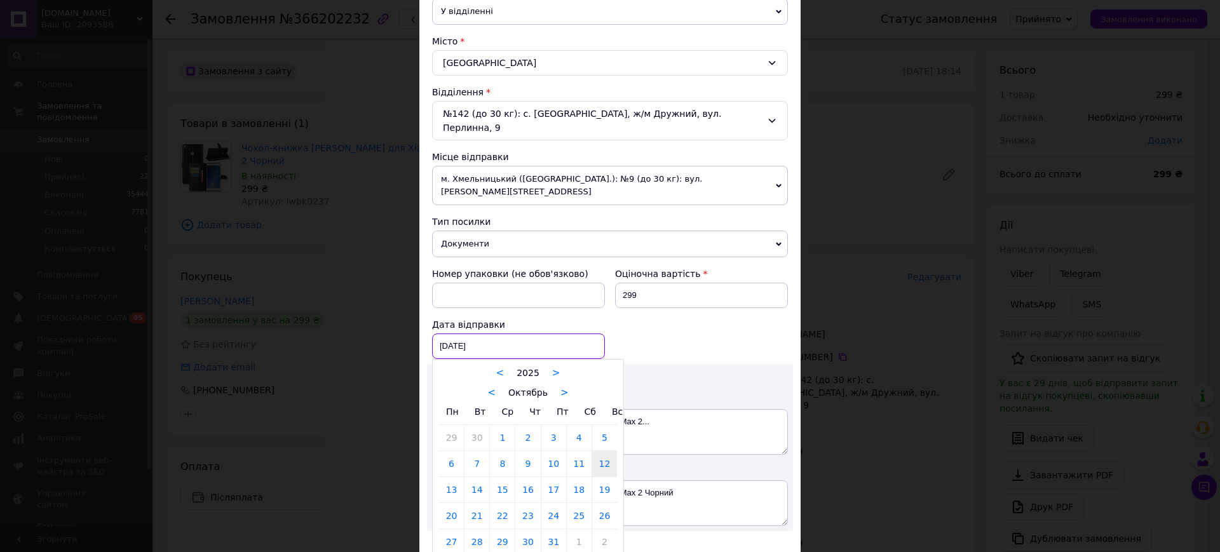
click at [474, 334] on div "[DATE] < 2025 > < Октябрь > Пн Вт Ср Чт Пт Сб Вс 29 30 1 2 3 4 5 6 7 8 9 10 11 …" at bounding box center [518, 346] width 173 height 25
click at [458, 477] on link "13" at bounding box center [451, 489] width 25 height 25
type input "[DATE]"
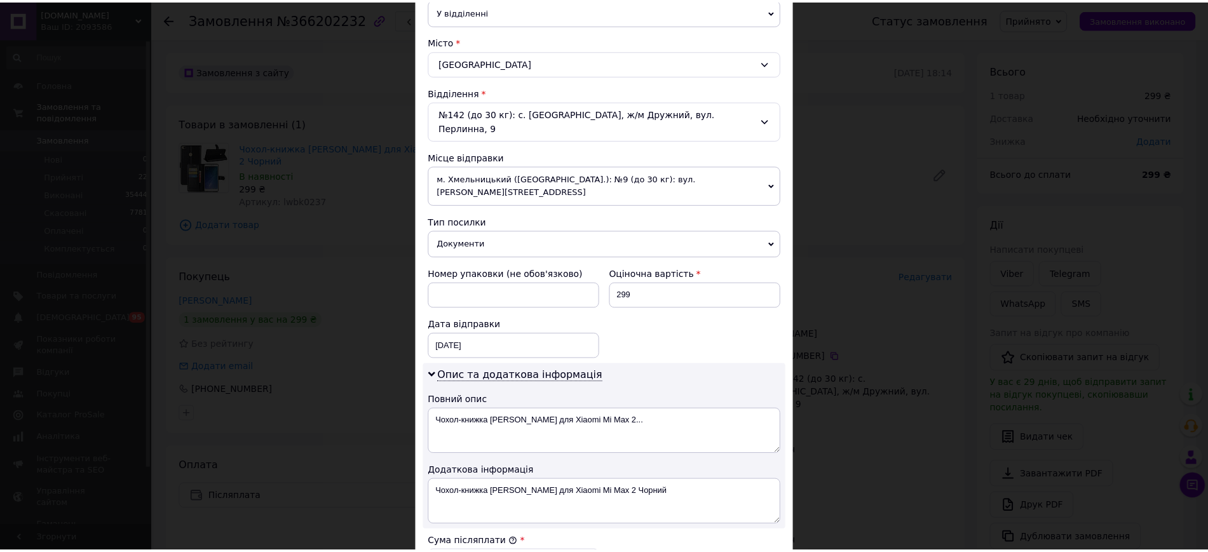
scroll to position [556, 0]
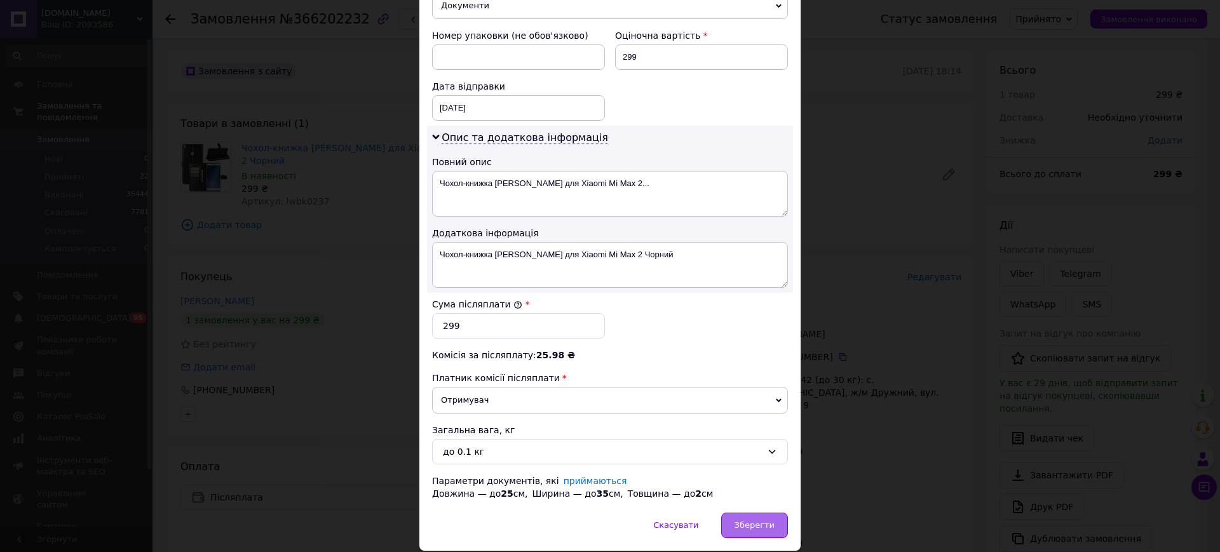
click at [759, 513] on div "Зберегти" at bounding box center [754, 525] width 67 height 25
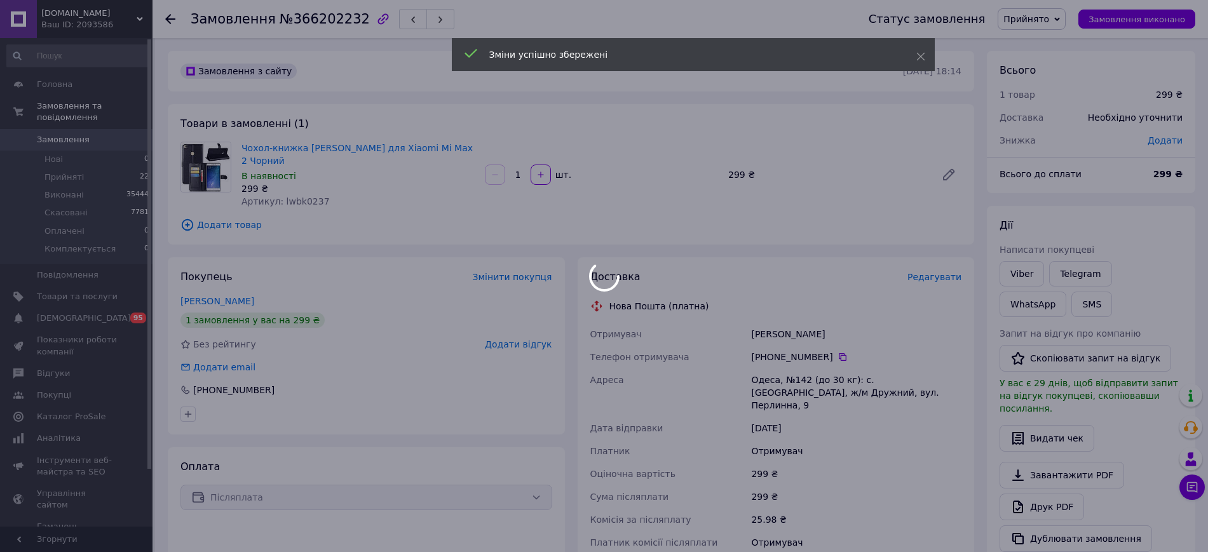
scroll to position [238, 0]
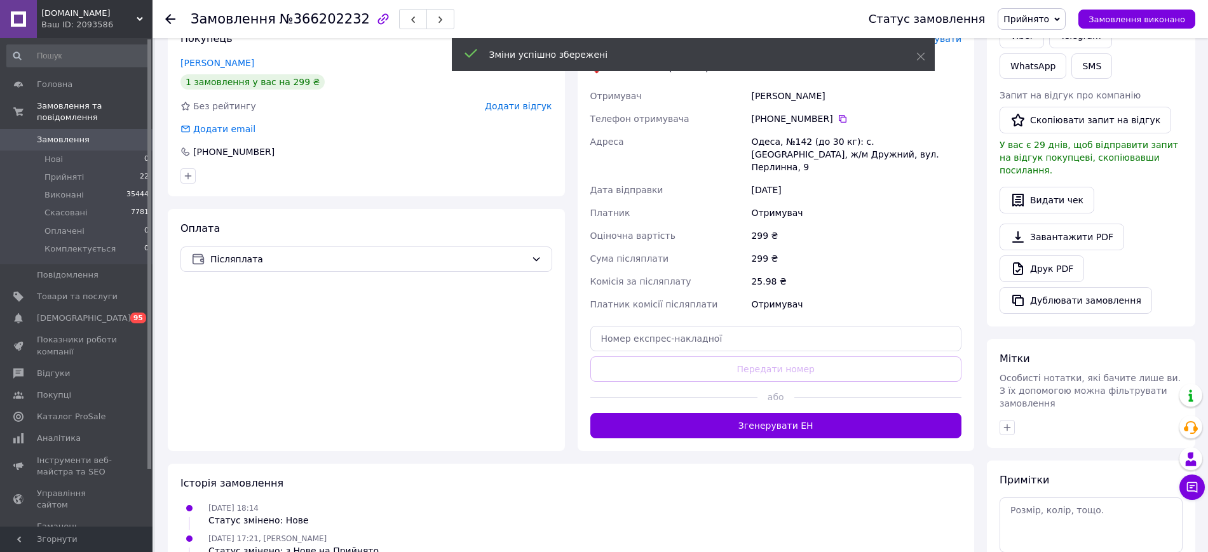
click at [779, 413] on button "Згенерувати ЕН" at bounding box center [776, 425] width 372 height 25
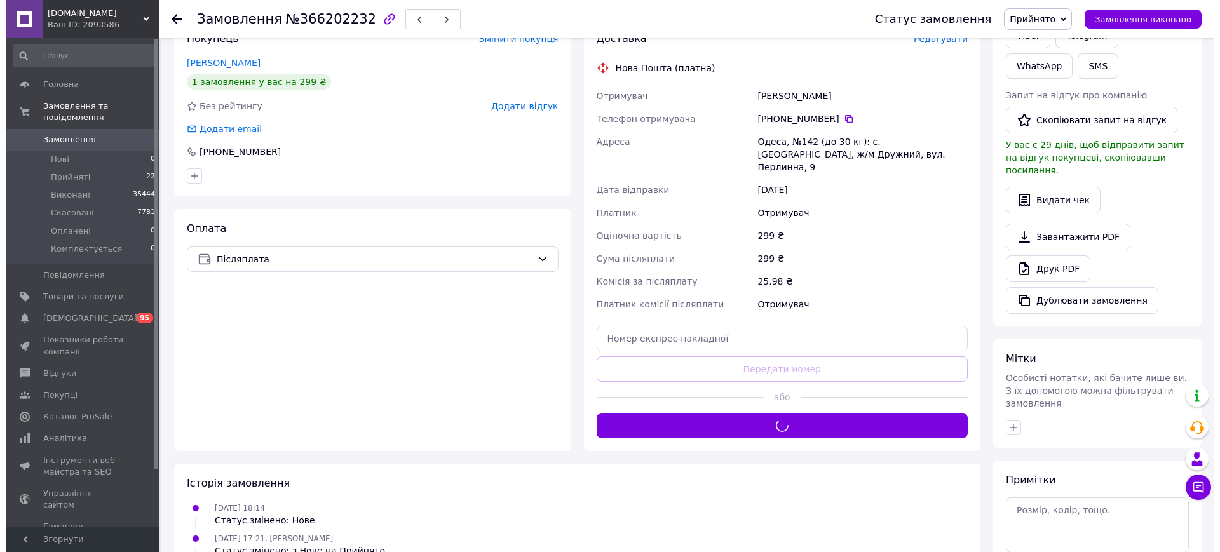
scroll to position [0, 0]
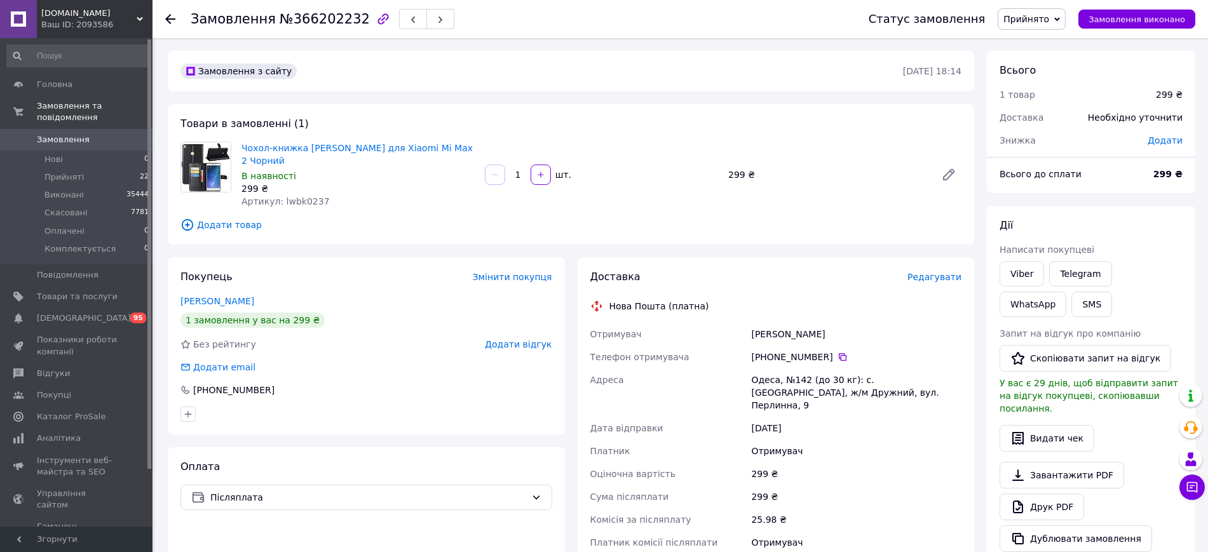
click at [721, 218] on span "Додати товар" at bounding box center [570, 225] width 781 height 14
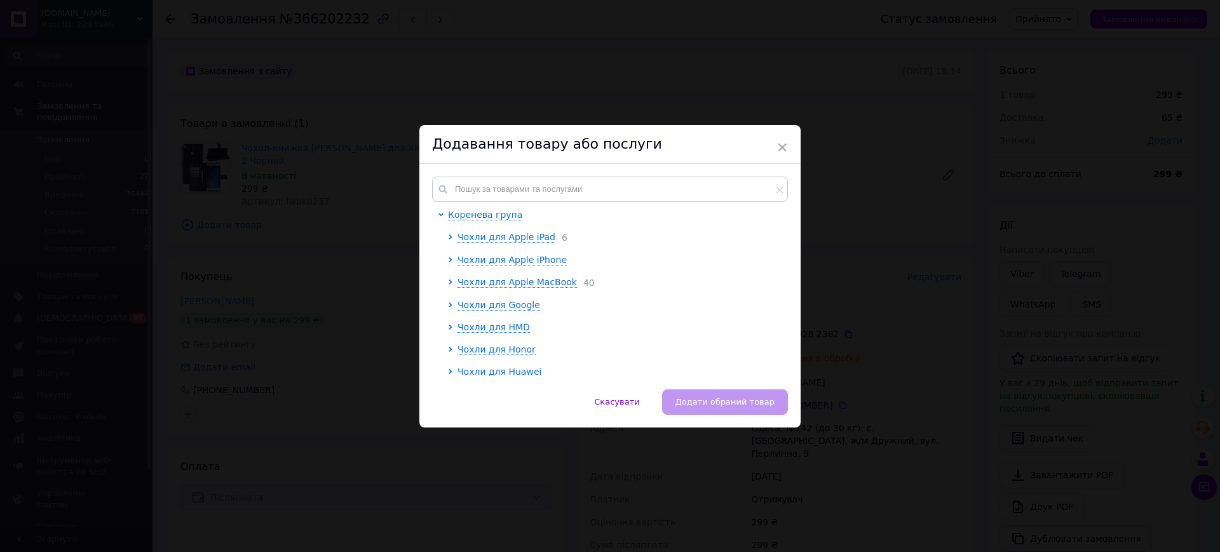
click at [774, 121] on div "× Додавання товару або послуги Коренева група Чохли для Apple iPad 6 Чохли для …" at bounding box center [610, 276] width 1220 height 552
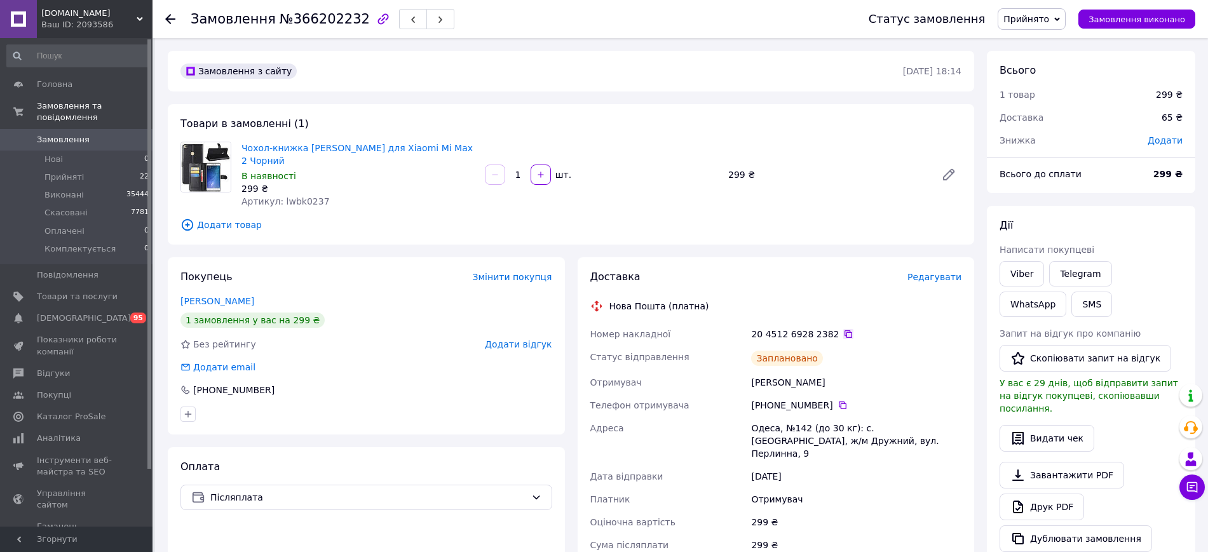
click at [843, 329] on icon at bounding box center [848, 334] width 10 height 10
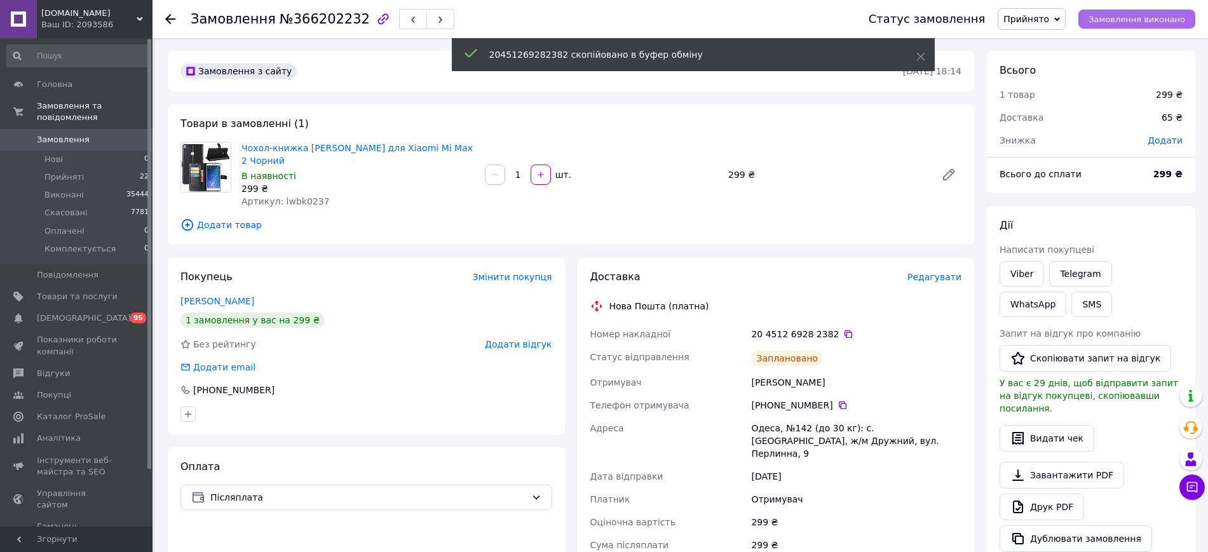
click at [1104, 17] on span "Замовлення виконано" at bounding box center [1136, 20] width 97 height 10
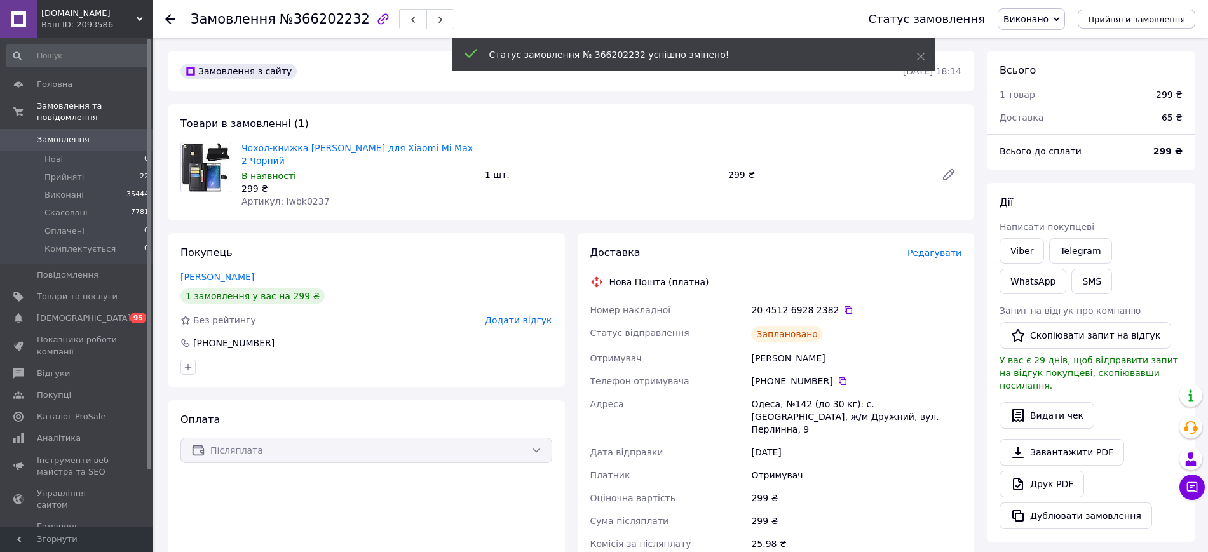
click at [785, 347] on div "[PERSON_NAME]" at bounding box center [856, 358] width 215 height 23
copy div "[PERSON_NAME]"
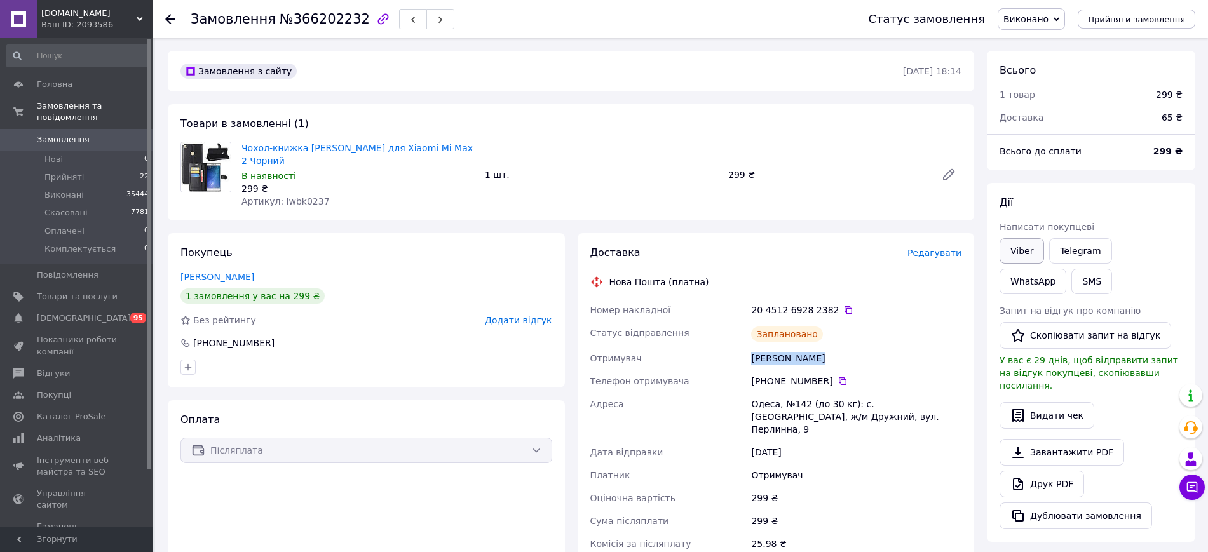
click at [1028, 252] on link "Viber" at bounding box center [1022, 250] width 44 height 25
click at [301, 28] on div "Замовлення №366202232" at bounding box center [323, 19] width 264 height 22
copy h1 "Замовлення №366202232"
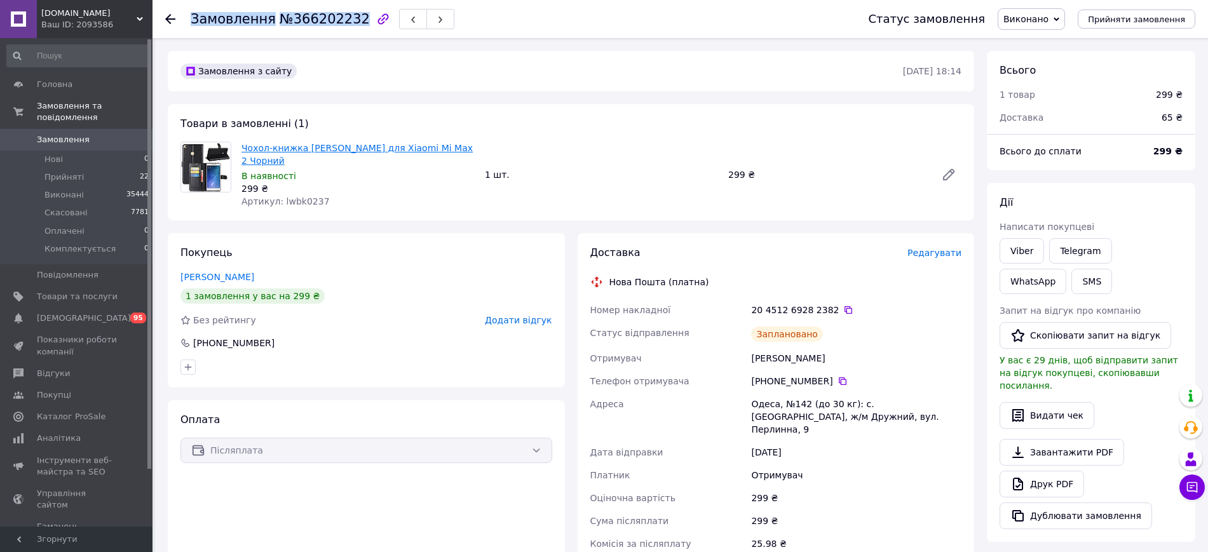
drag, startPoint x: 482, startPoint y: 144, endPoint x: 243, endPoint y: 153, distance: 239.1
click at [243, 153] on div "Чохол-книжка Litchie Wallet для Xiaomi Mi Max 2 Чорний В наявності 299 ₴ Артику…" at bounding box center [601, 174] width 730 height 71
copy link "Чохол-книжка [PERSON_NAME] для Xiaomi Mi Max 2 Чорний"
click at [843, 305] on icon at bounding box center [848, 310] width 10 height 10
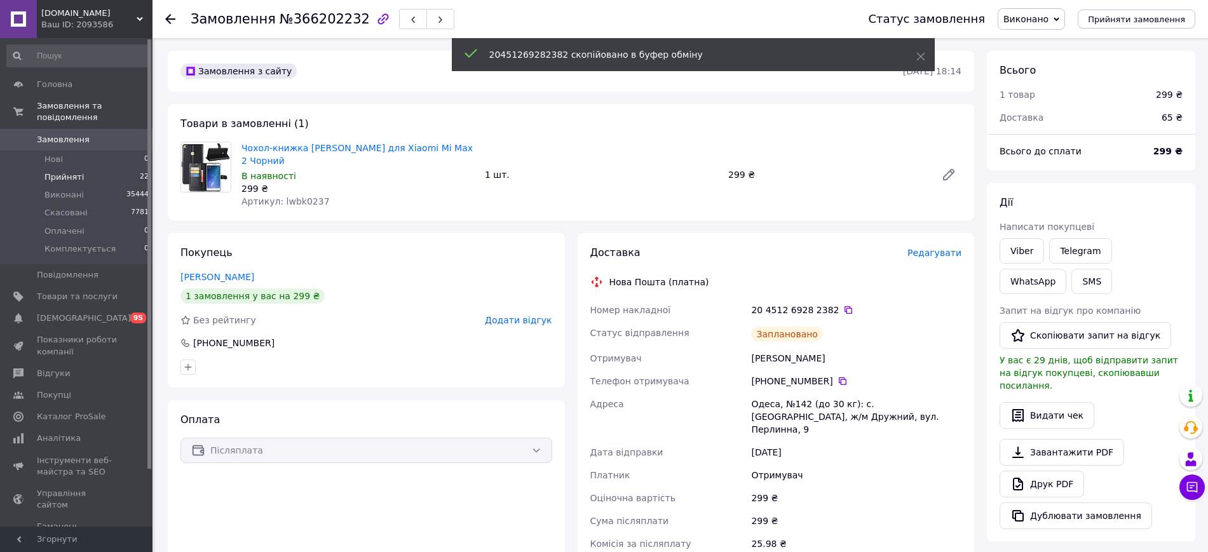
click at [72, 172] on span "Прийняті" at bounding box center [63, 177] width 39 height 11
